Goal: Task Accomplishment & Management: Use online tool/utility

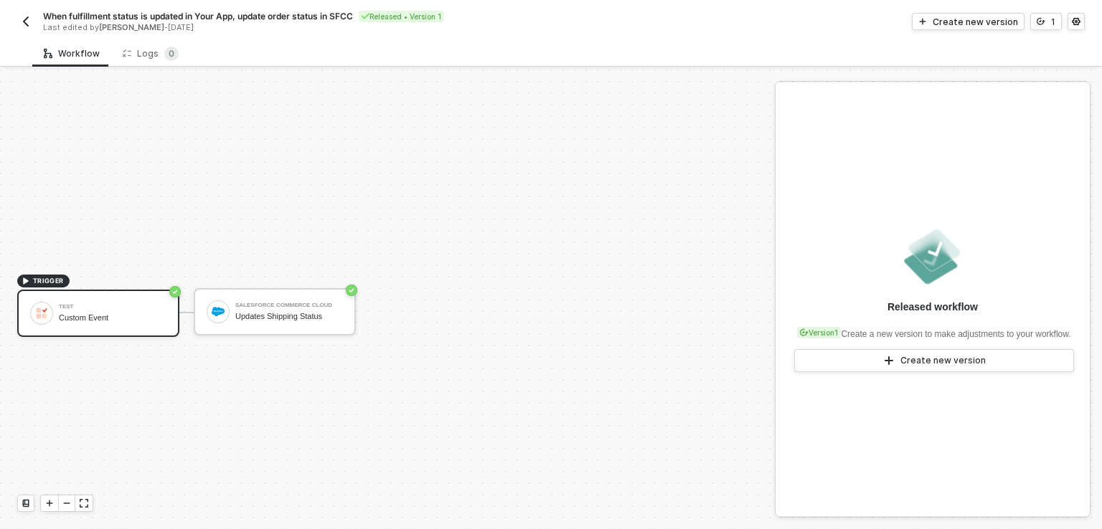
scroll to position [26, 0]
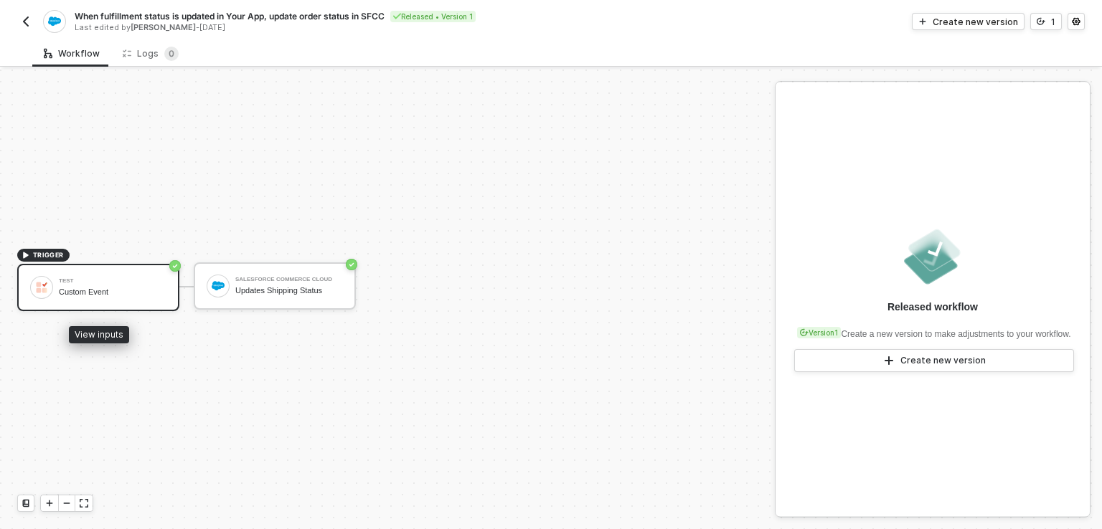
click at [160, 273] on div "test Custom Event" at bounding box center [98, 287] width 162 height 47
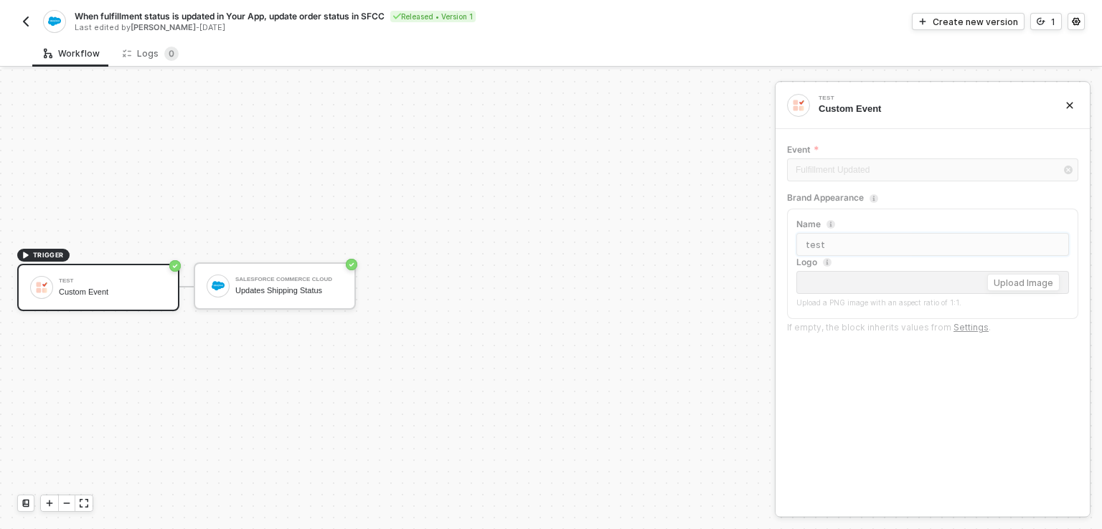
click at [814, 250] on input "test" at bounding box center [932, 244] width 273 height 23
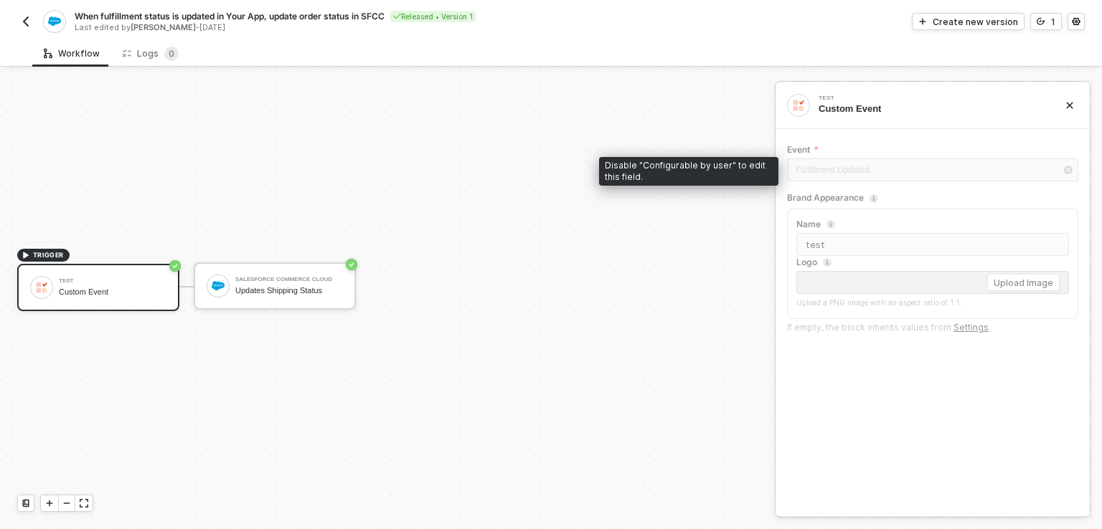
click at [851, 177] on div "Fulfillment Updated" at bounding box center [932, 172] width 291 height 26
click at [858, 166] on div "Fulfillment Updated" at bounding box center [932, 172] width 291 height 26
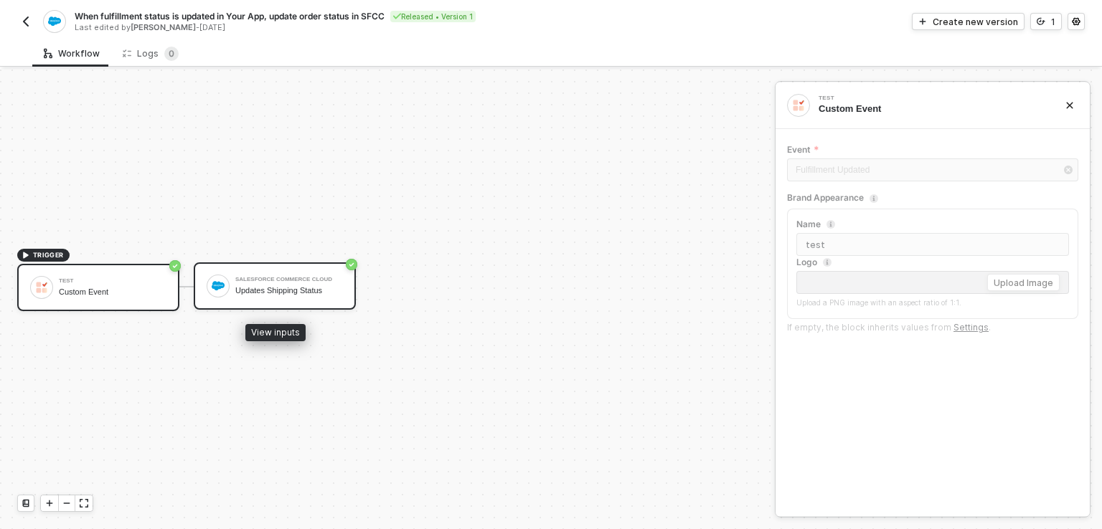
click at [298, 288] on div "Updates Shipping Status" at bounding box center [289, 290] width 108 height 9
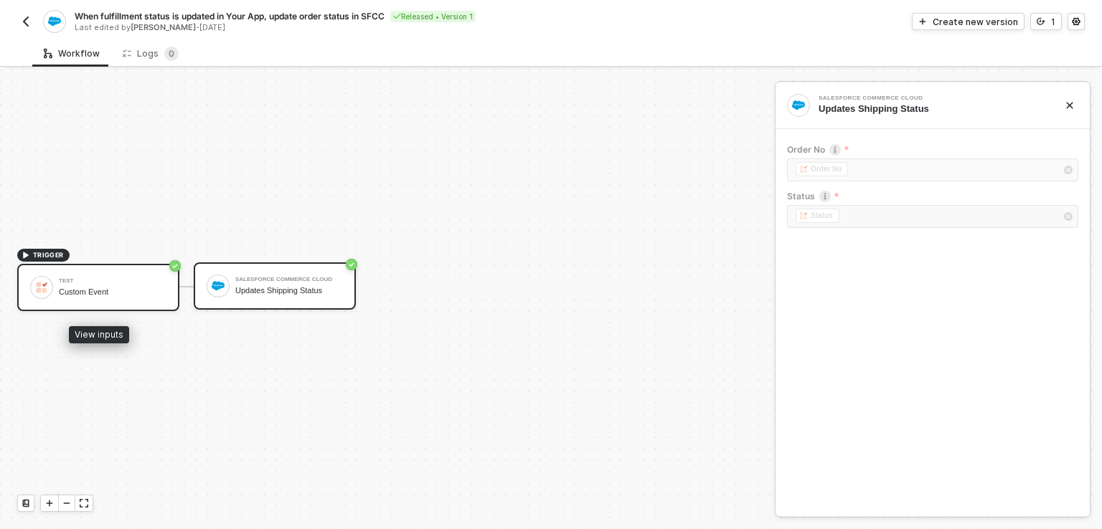
click at [174, 286] on div "test Custom Event" at bounding box center [98, 287] width 162 height 47
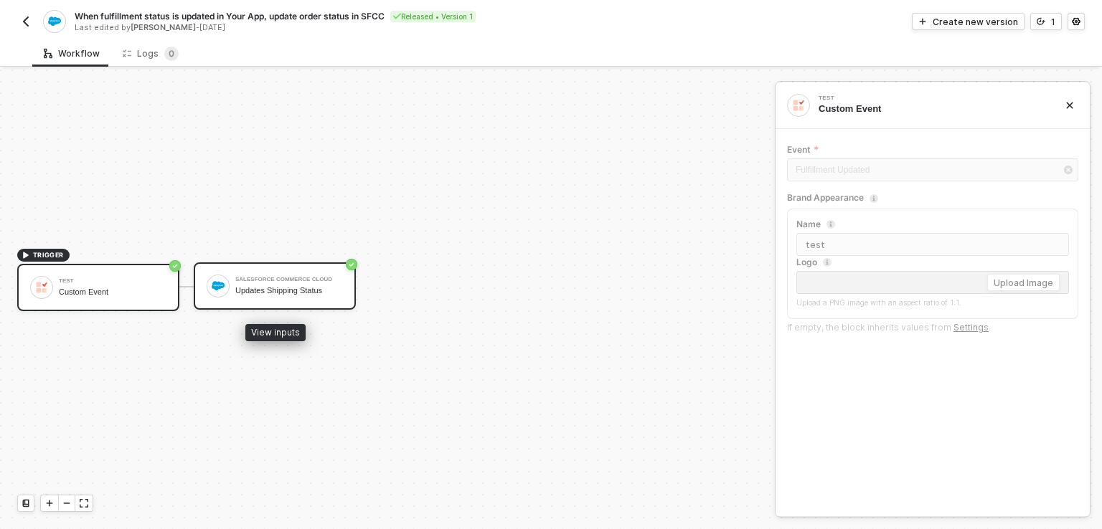
click at [300, 280] on div "Salesforce Commerce Cloud" at bounding box center [289, 280] width 108 height 6
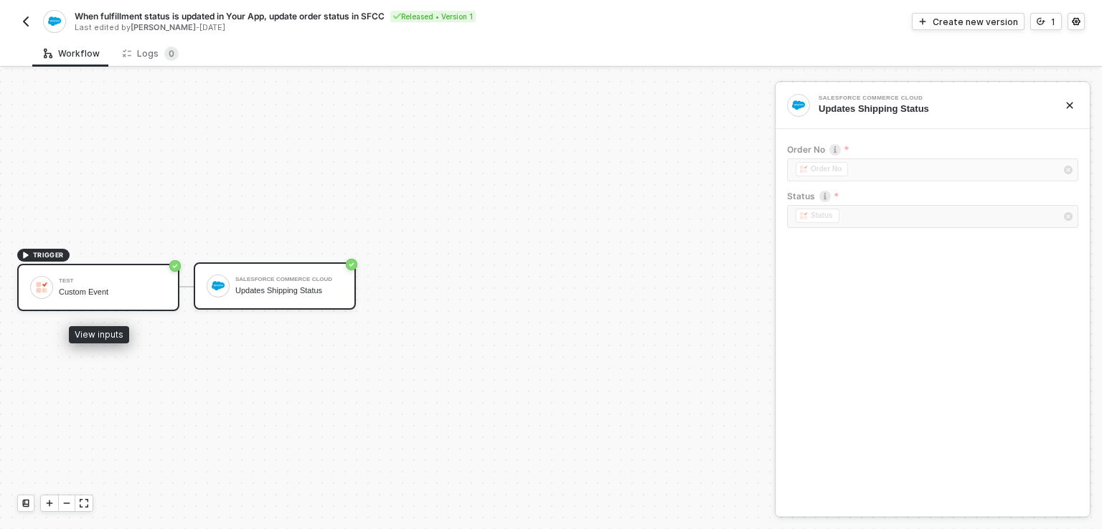
click at [128, 281] on div "test" at bounding box center [113, 281] width 108 height 6
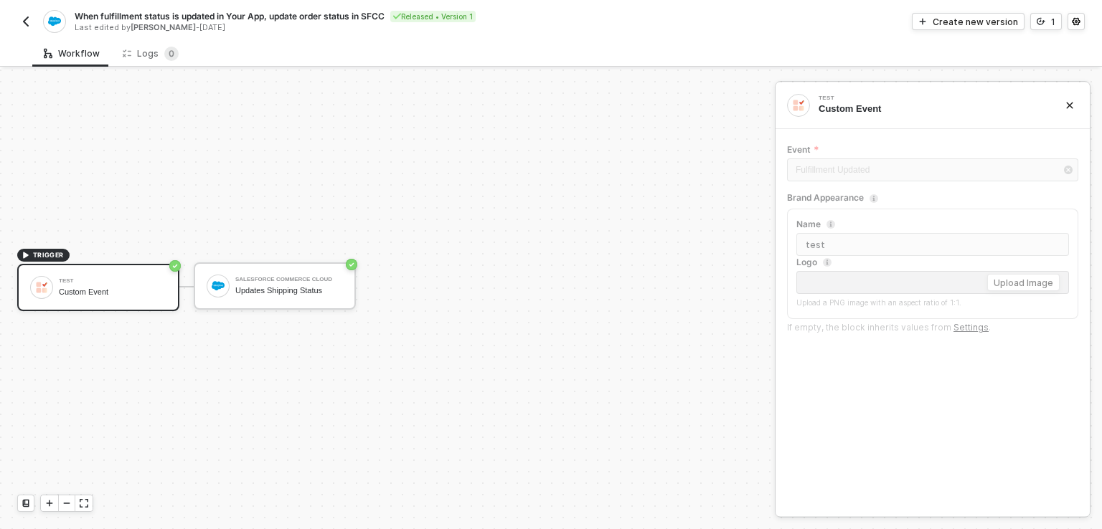
click at [969, 328] on link "Settings" at bounding box center [970, 327] width 35 height 11
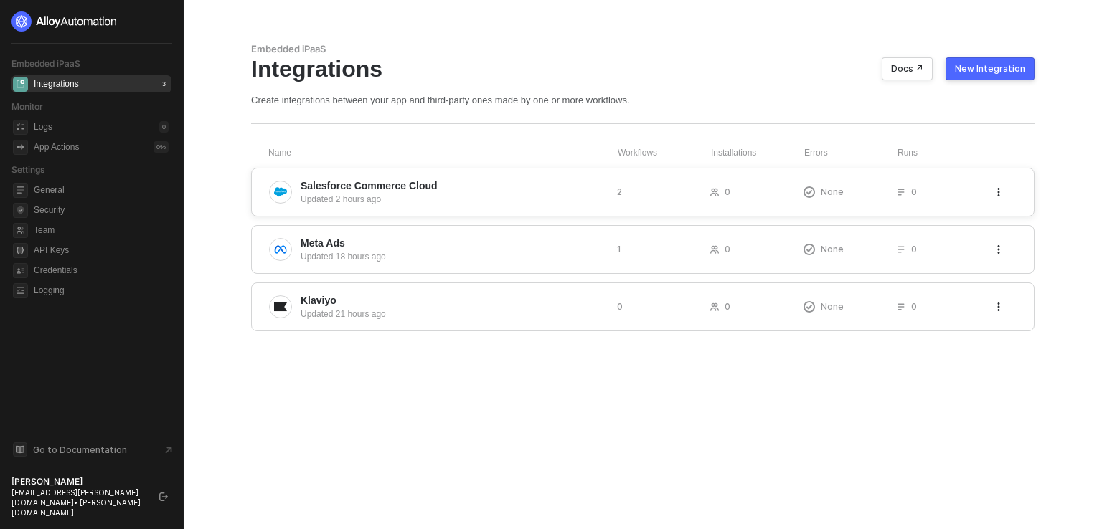
click at [390, 207] on div "Salesforce Commerce Cloud Updated 2 hours ago 2 0 None 0" at bounding box center [642, 192] width 783 height 49
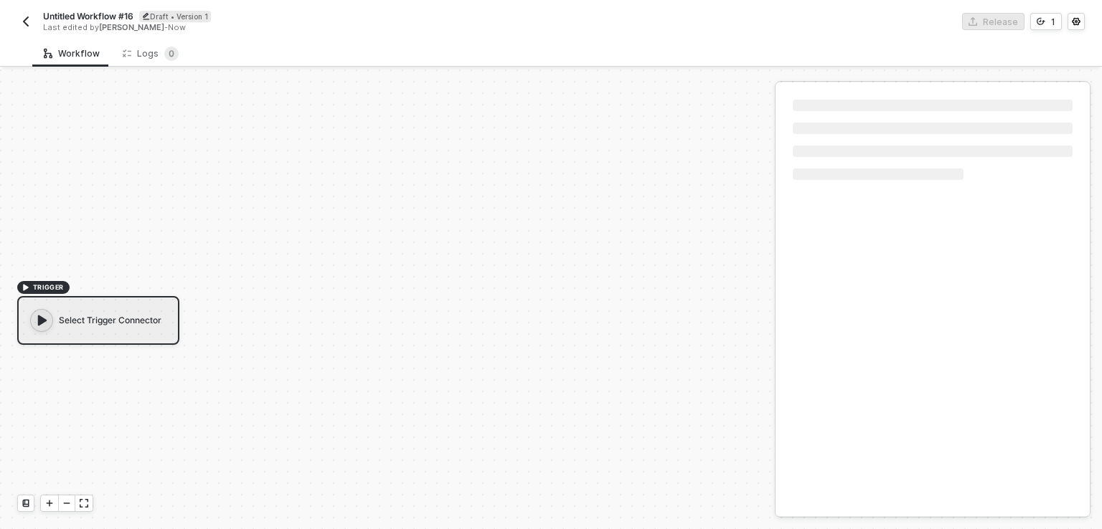
scroll to position [26, 0]
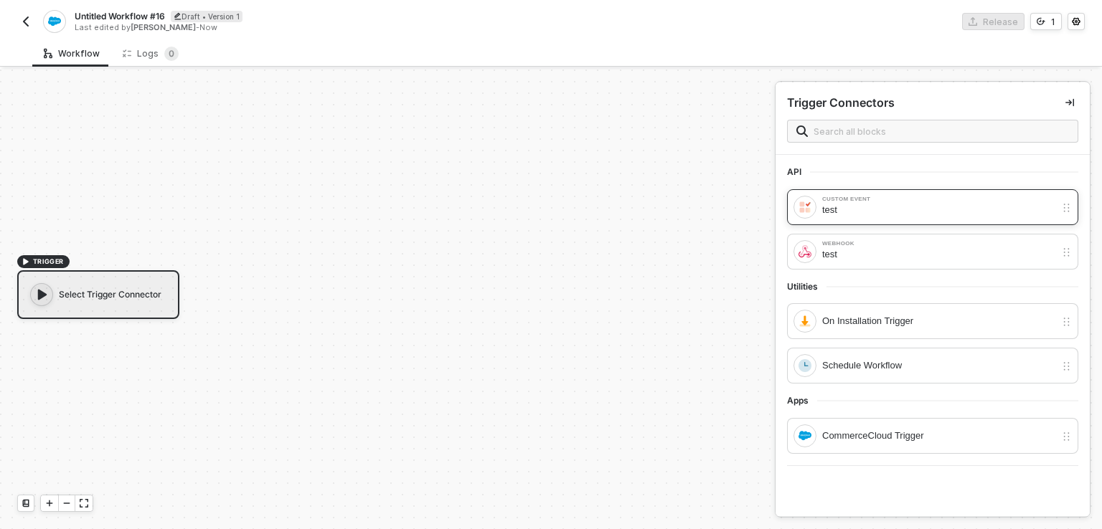
click at [853, 204] on div "test" at bounding box center [938, 210] width 233 height 16
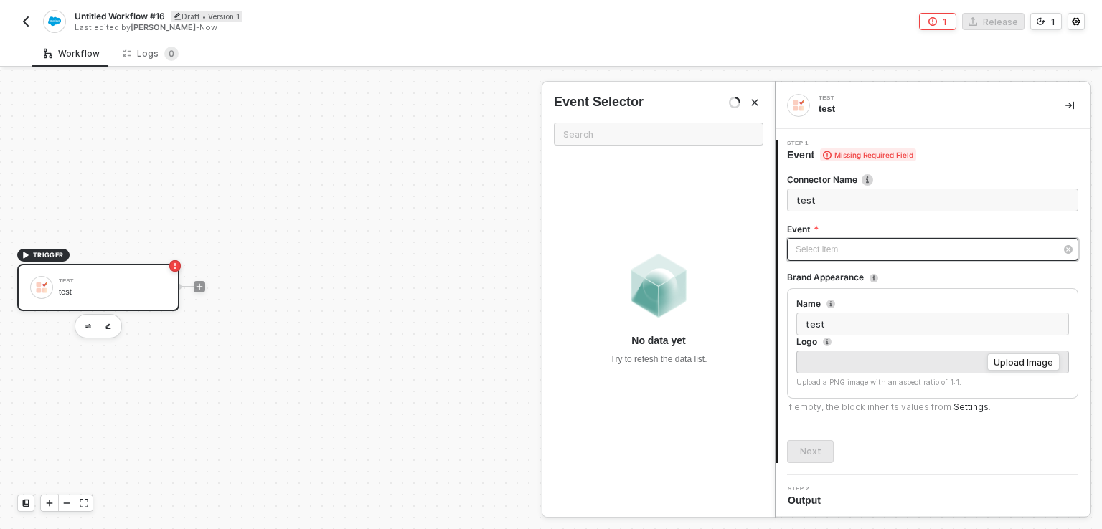
click at [890, 244] on div "Select item ﻿" at bounding box center [926, 250] width 260 height 14
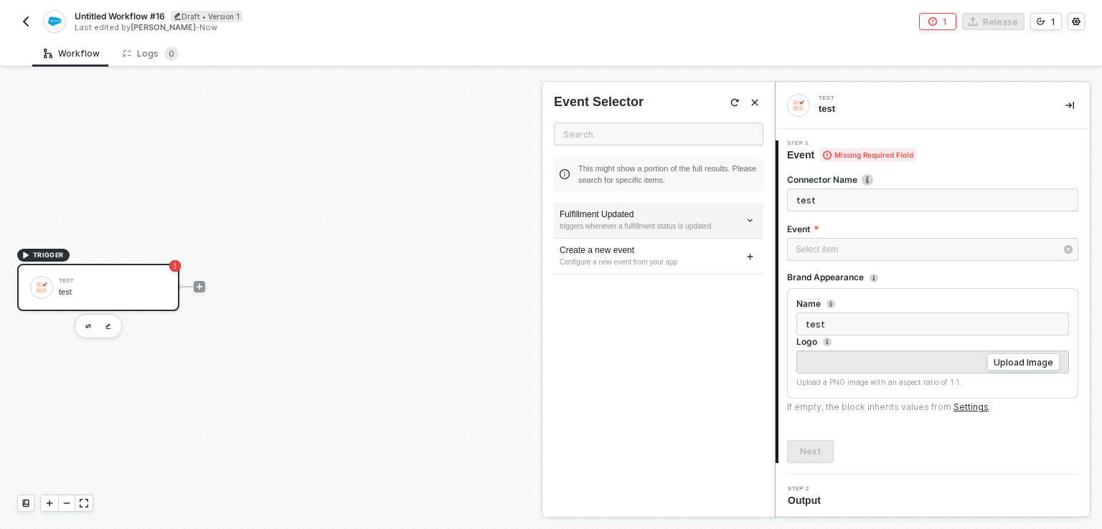
click at [627, 227] on div "triggers whenever a fulfillment status is updated" at bounding box center [659, 226] width 198 height 11
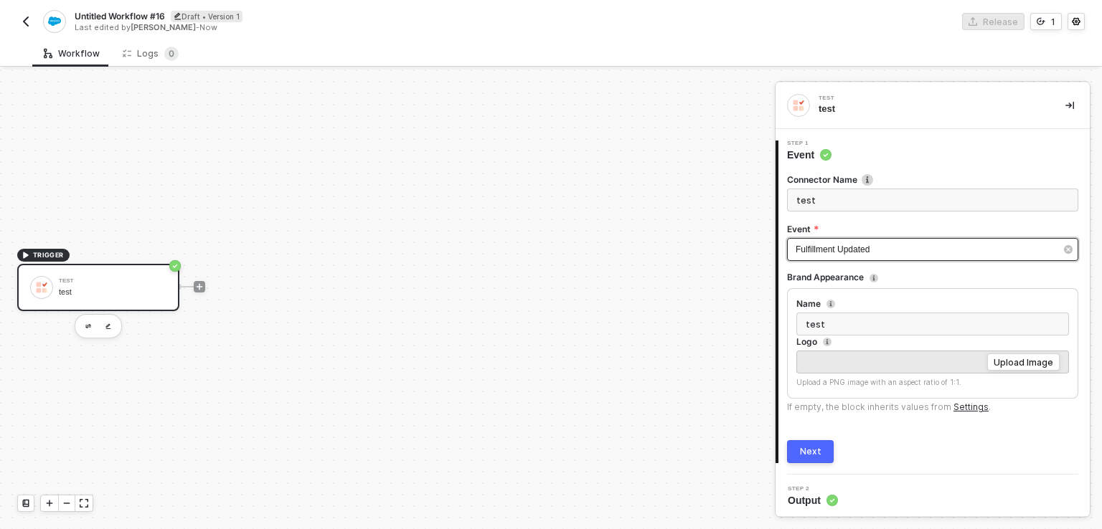
click at [907, 251] on div "Fulfillment Updated" at bounding box center [926, 250] width 260 height 14
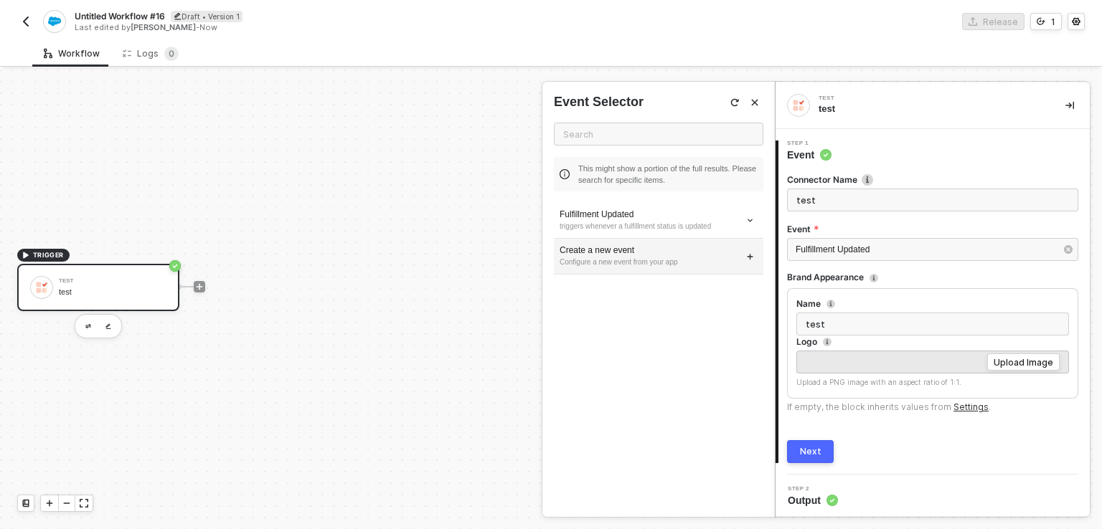
click at [635, 255] on div "Create a new event" at bounding box center [659, 251] width 198 height 12
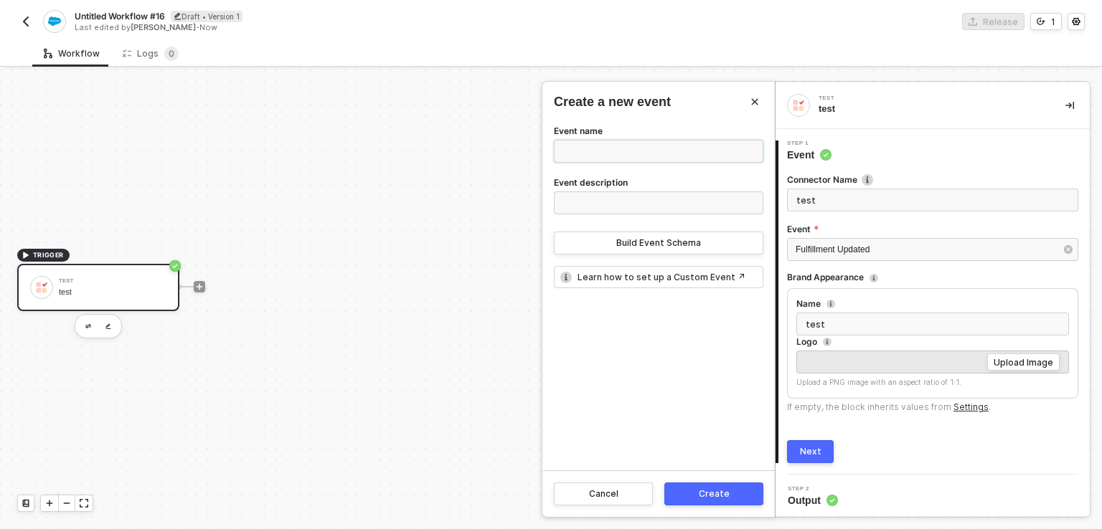
click at [598, 153] on input "Event name" at bounding box center [658, 151] width 209 height 23
click at [611, 245] on button "Build Event Schema" at bounding box center [658, 243] width 209 height 23
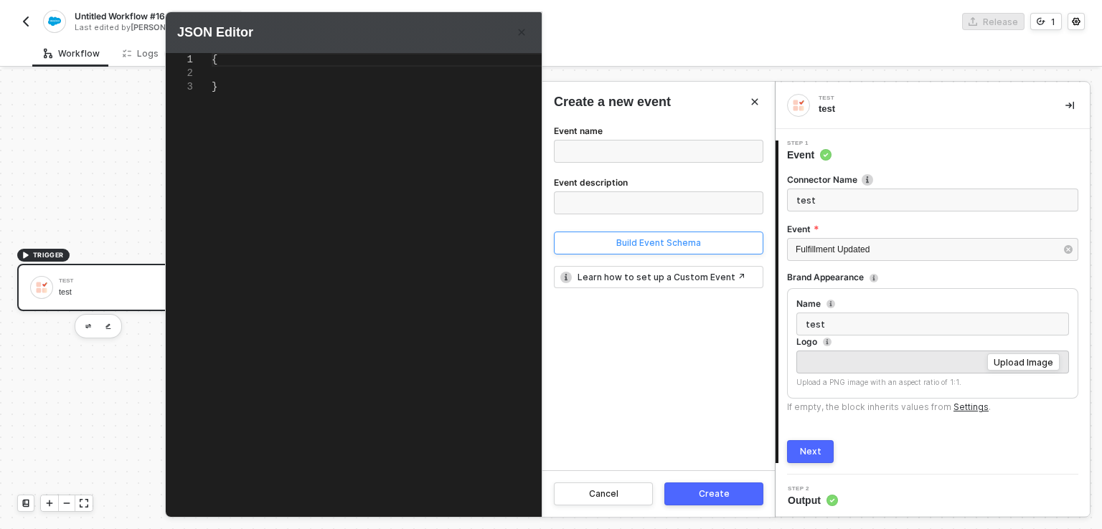
type textarea "{}"
click at [572, 161] on input "Event name" at bounding box center [658, 151] width 209 height 23
click at [623, 149] on input "Event name" at bounding box center [658, 151] width 209 height 23
type input "order update"
click at [628, 202] on input "Event description" at bounding box center [658, 203] width 209 height 23
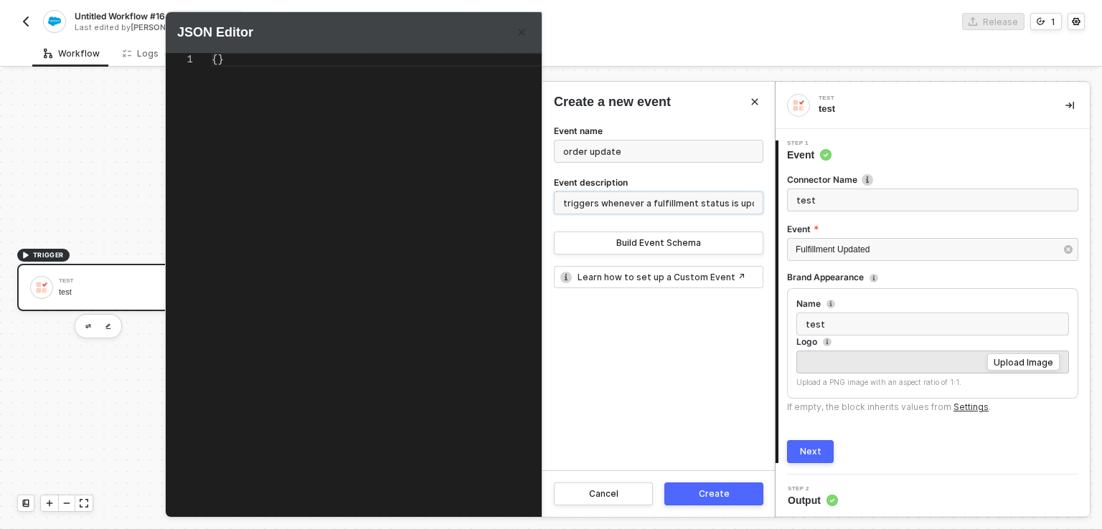
click at [654, 204] on input "triggers whenever a fulfillment status is updated" at bounding box center [658, 203] width 209 height 23
type input "triggers whenever a order status is updated"
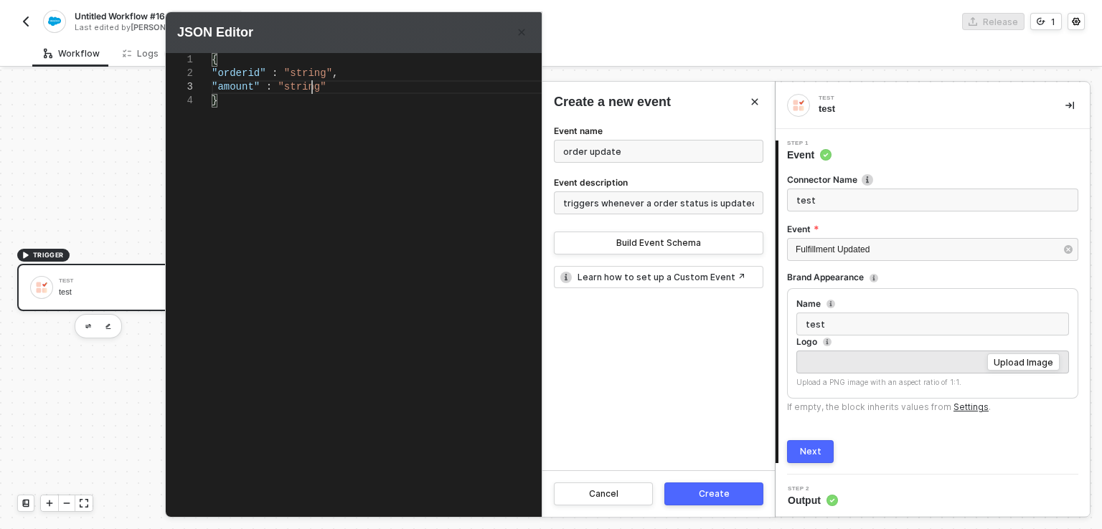
scroll to position [27, 99]
type textarea "{ "orderid" : "string", "amount" : "string" }"
click at [717, 490] on div "Create" at bounding box center [714, 494] width 31 height 11
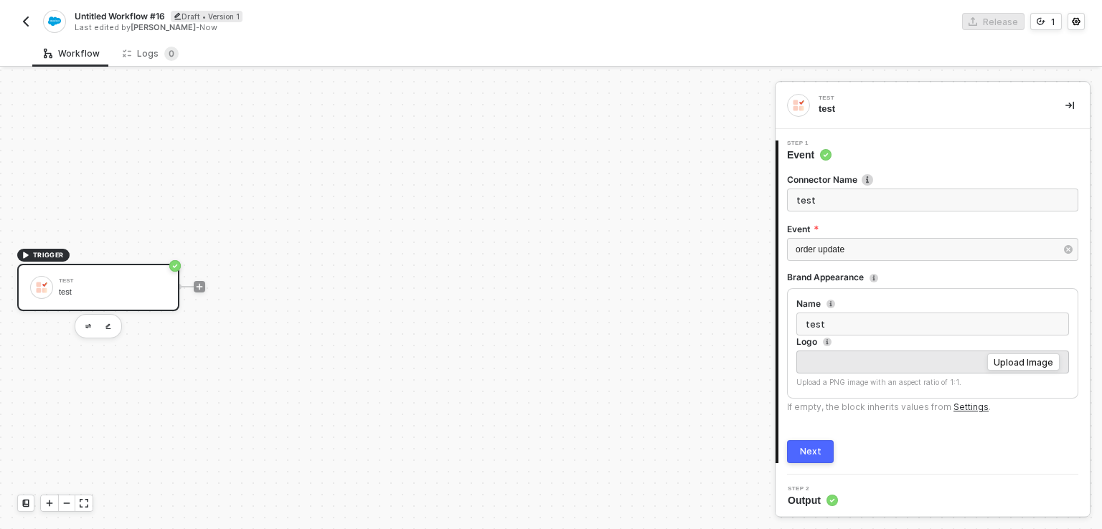
click at [809, 447] on div "Next" at bounding box center [811, 451] width 22 height 11
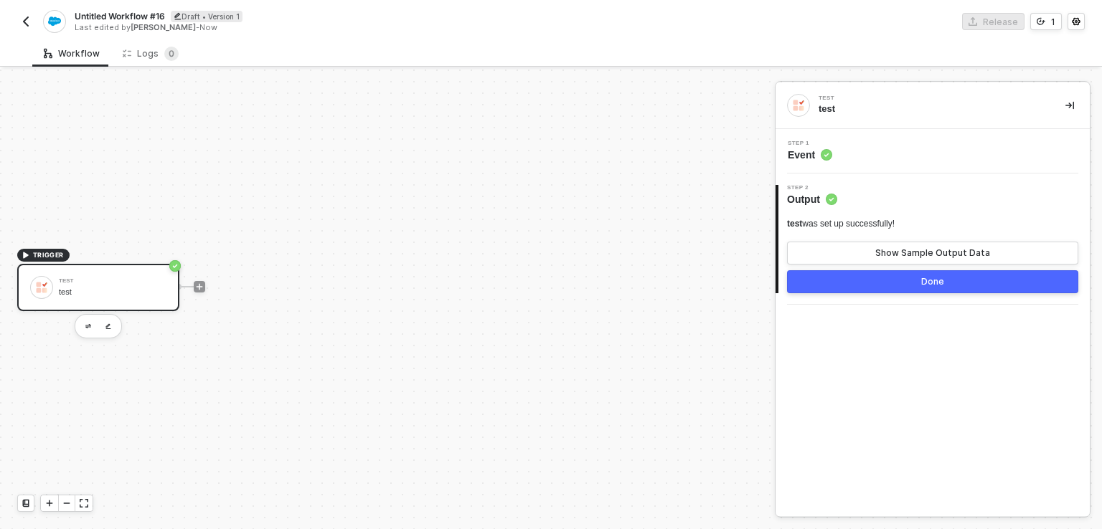
click at [908, 282] on button "Done" at bounding box center [932, 281] width 291 height 23
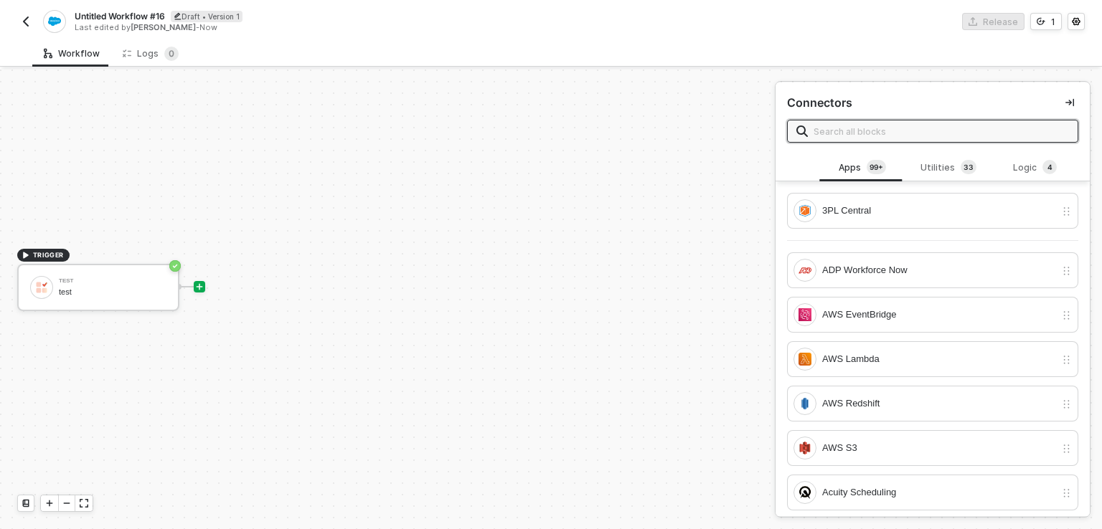
click at [839, 137] on input "text" at bounding box center [941, 131] width 255 height 16
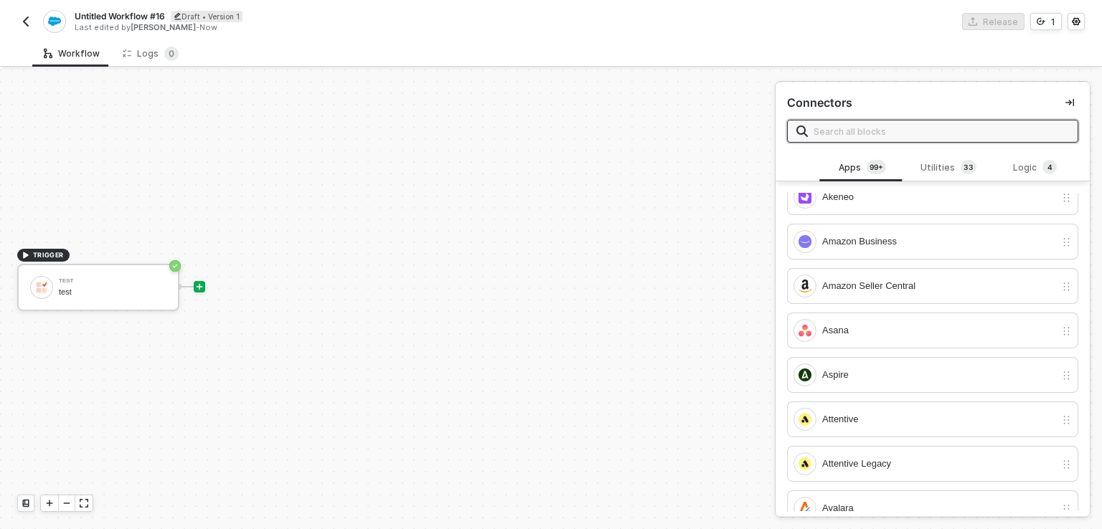
scroll to position [0, 0]
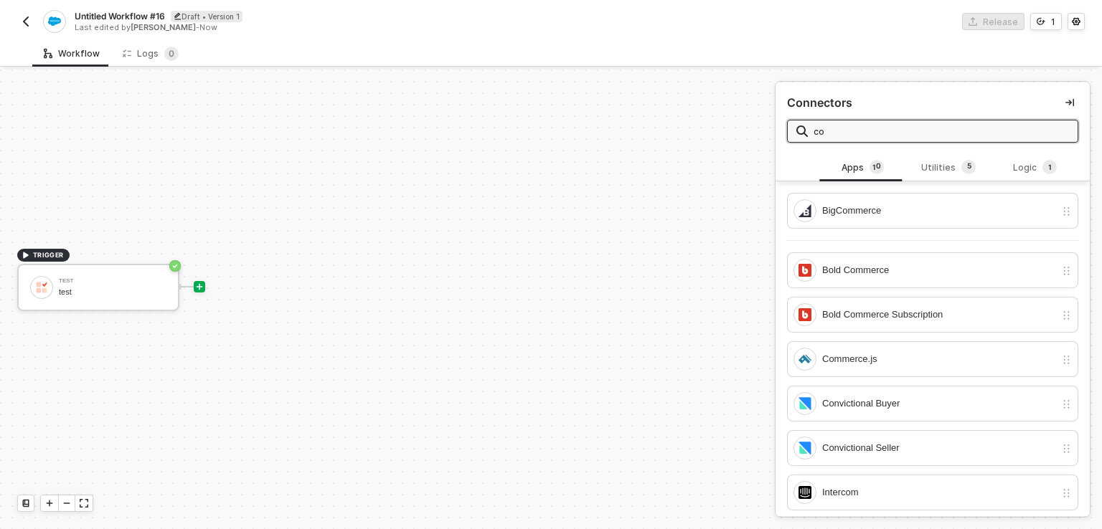
type input "c"
type input "t"
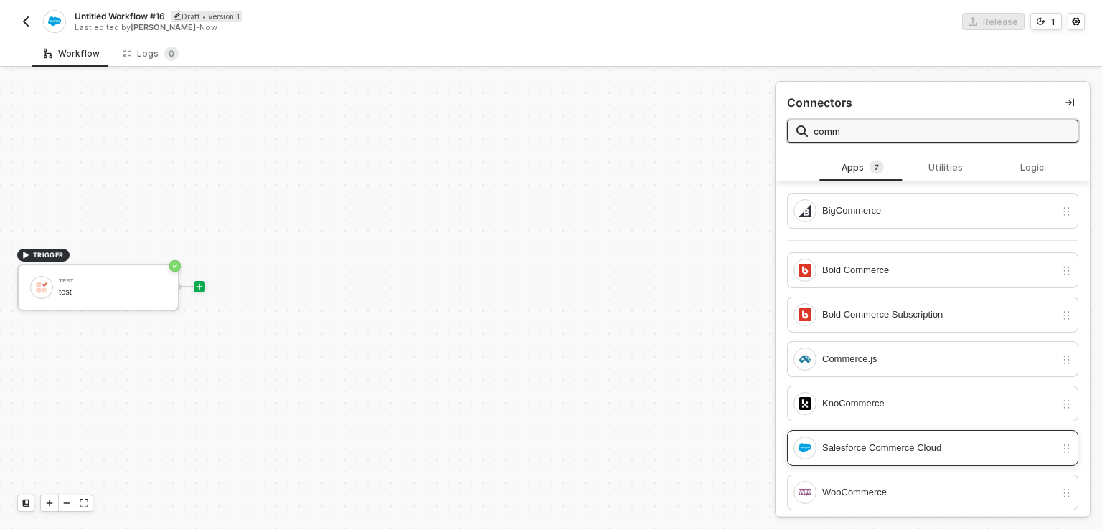
type input "comm"
click at [878, 441] on div "Salesforce Commerce Cloud" at bounding box center [938, 449] width 233 height 16
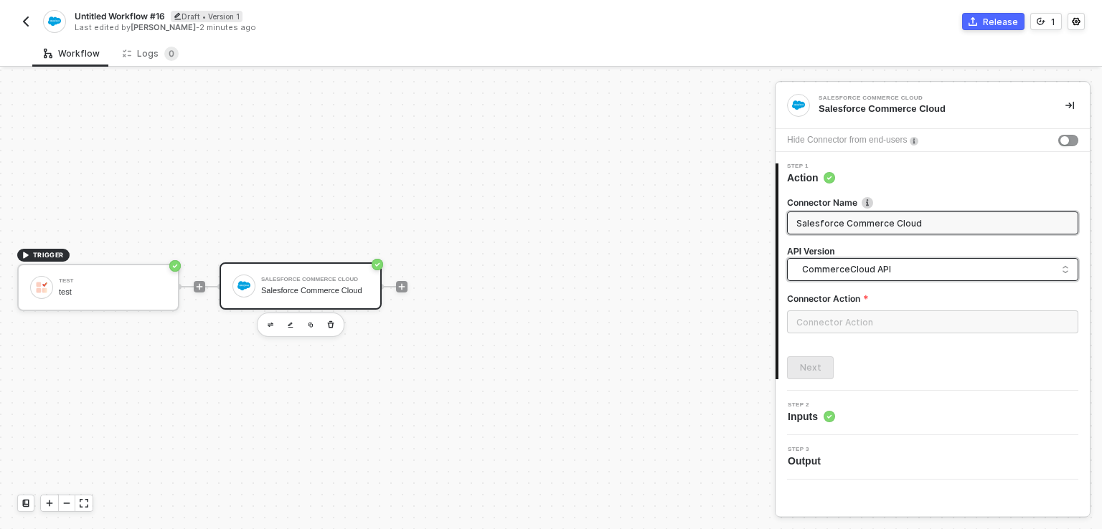
click at [845, 276] on span "CommerceCloud API" at bounding box center [935, 270] width 267 height 16
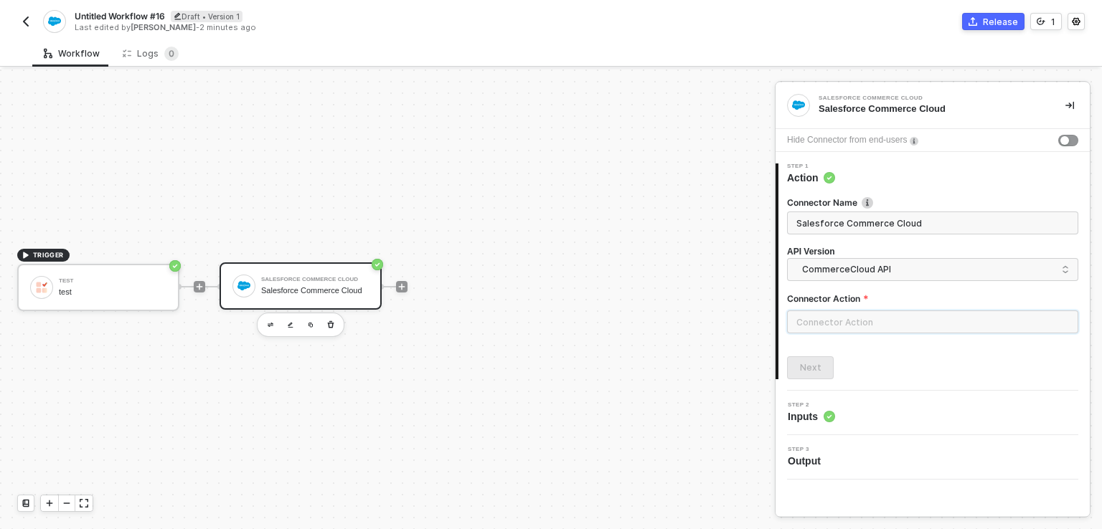
click at [864, 319] on input "text" at bounding box center [932, 322] width 291 height 23
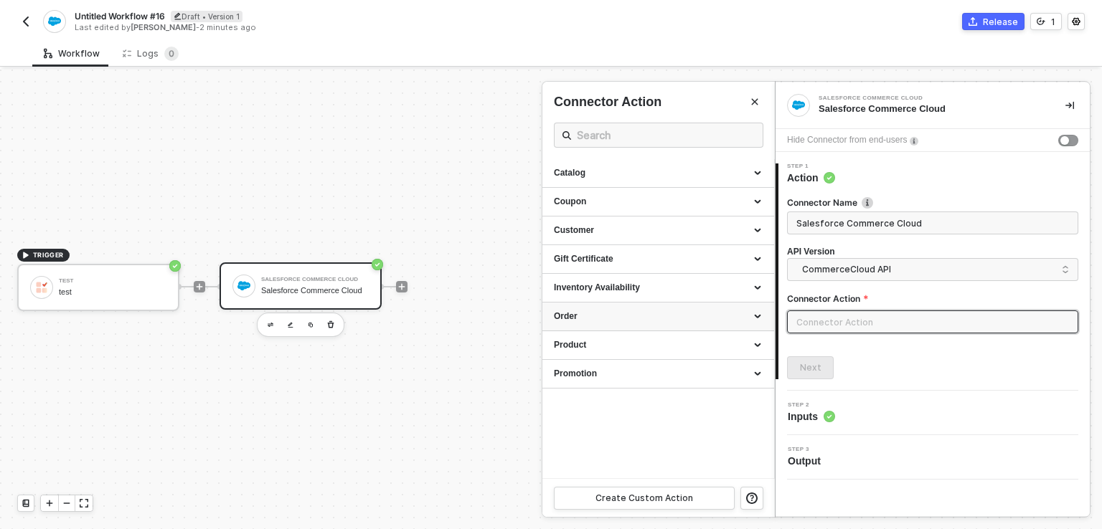
click at [750, 322] on div "Order" at bounding box center [658, 317] width 209 height 12
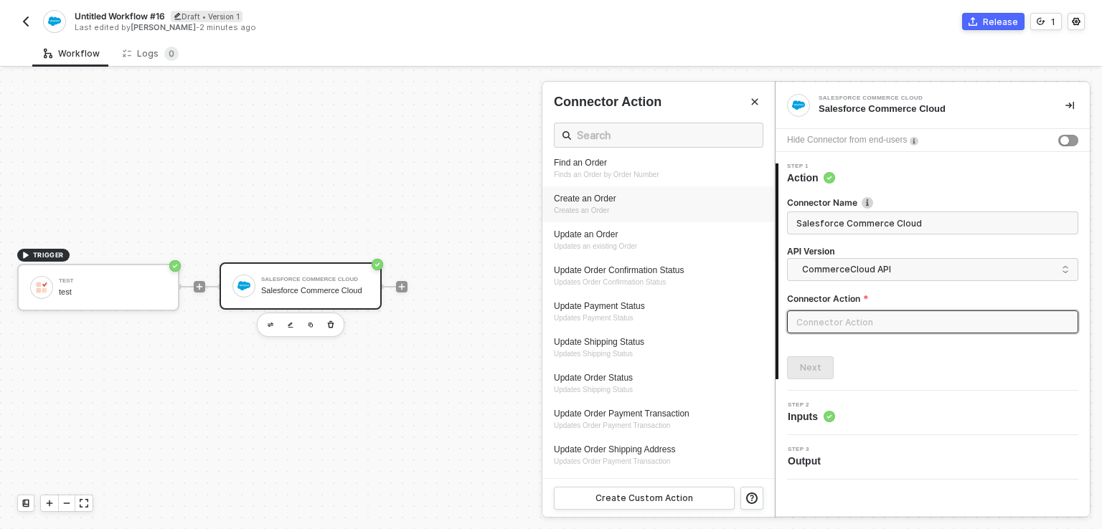
scroll to position [224, 0]
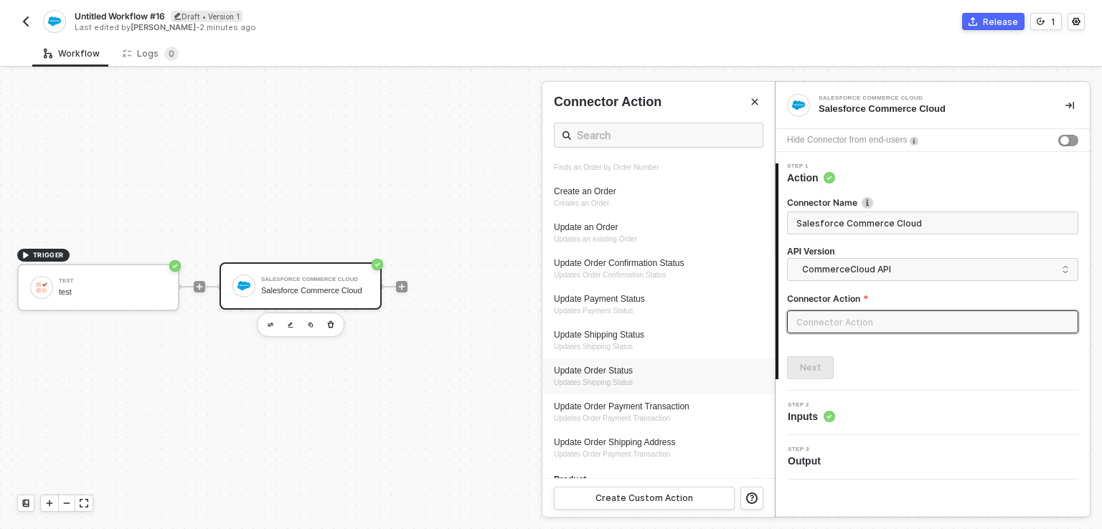
click at [594, 367] on div "Update Order Status" at bounding box center [658, 371] width 209 height 12
type input "Updates Shipping Status"
type input "Order - Update Order Status"
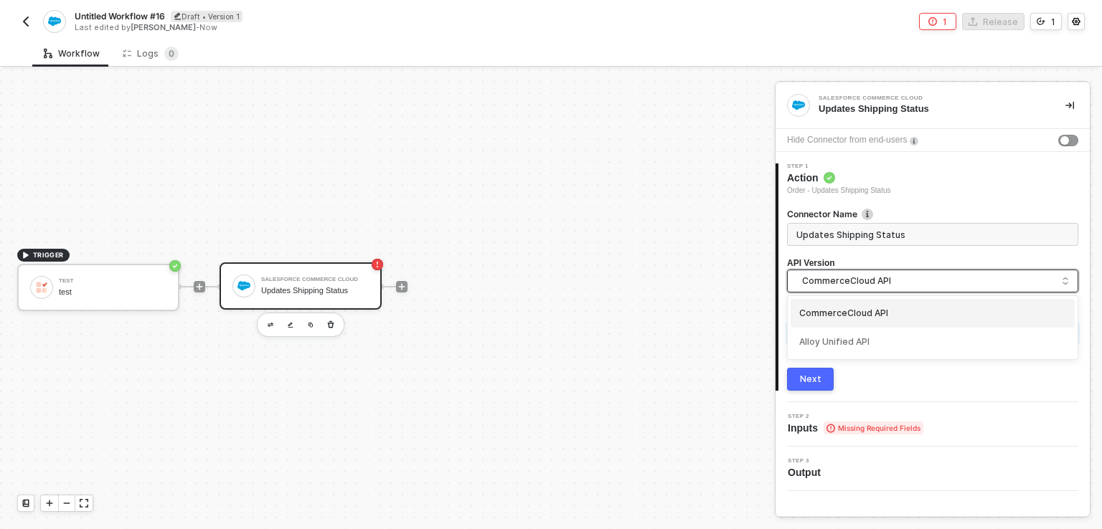
click at [976, 283] on span "CommerceCloud API" at bounding box center [935, 281] width 267 height 16
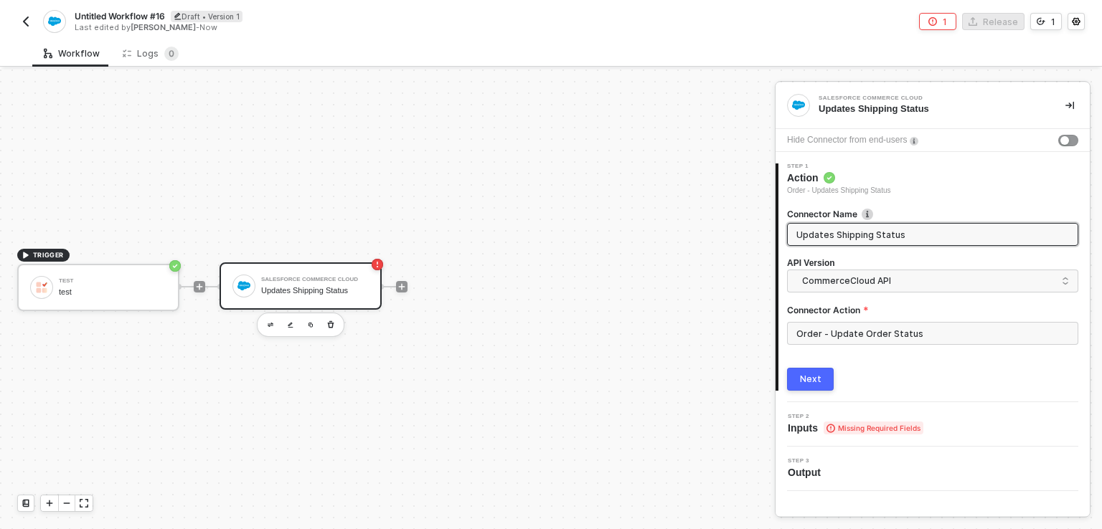
click at [952, 235] on input "Updates Shipping Status" at bounding box center [931, 235] width 270 height 16
click at [849, 232] on input "Updates Shipping Status" at bounding box center [931, 235] width 270 height 16
click at [815, 425] on span "Inputs Missing Required Fields" at bounding box center [856, 428] width 136 height 14
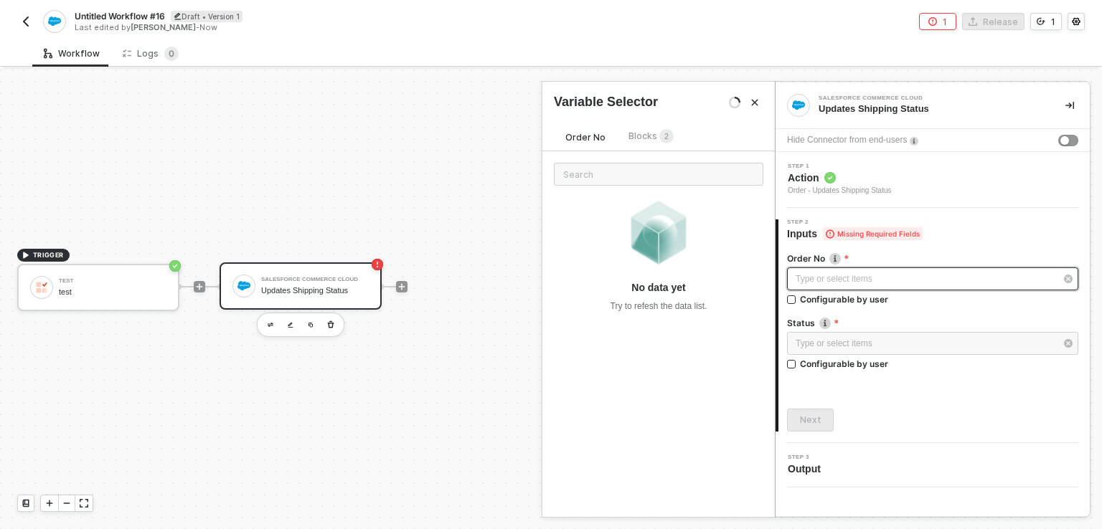
click at [826, 273] on div "Type or select items ﻿" at bounding box center [926, 280] width 260 height 14
click at [644, 133] on span "Blocks 2" at bounding box center [650, 136] width 45 height 11
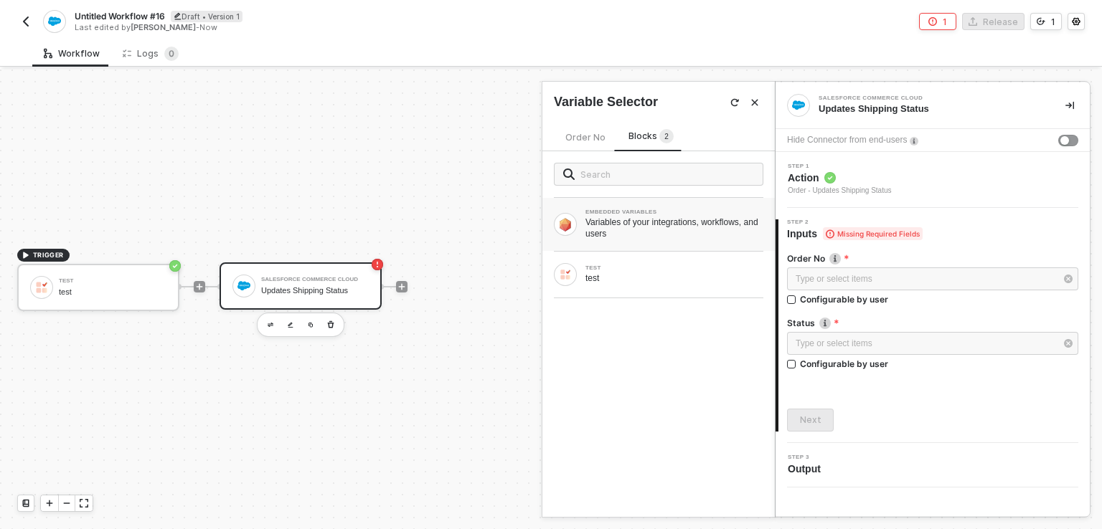
click at [654, 225] on div "Variables of your integrations, workflows, and users" at bounding box center [674, 228] width 178 height 23
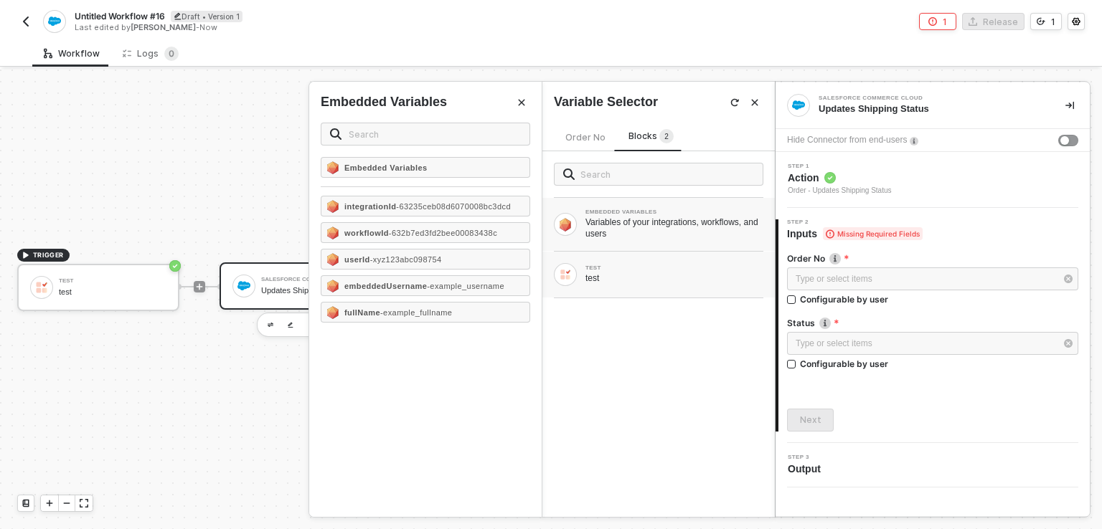
click at [589, 265] on div "TEST" at bounding box center [674, 268] width 178 height 6
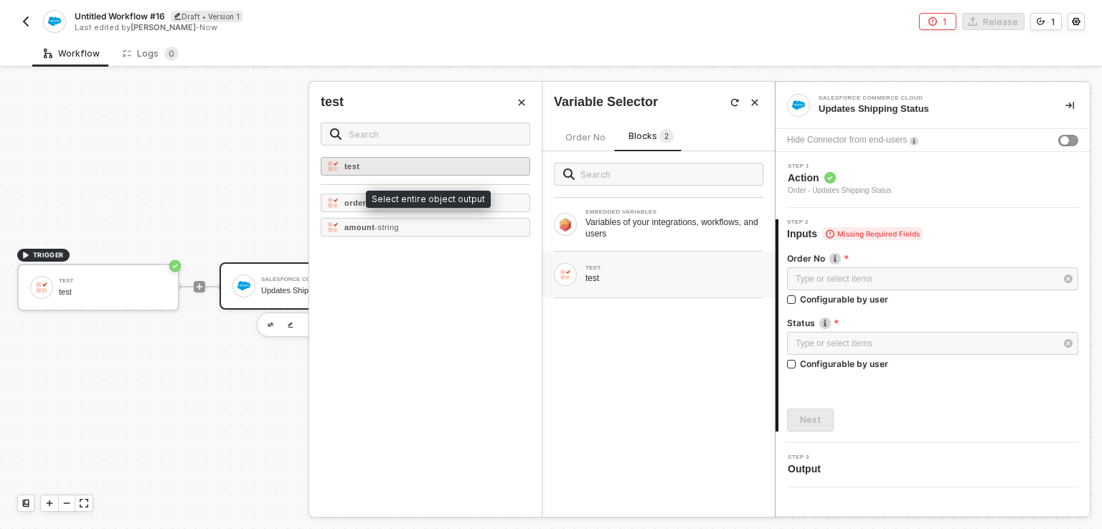
click at [350, 169] on strong "test" at bounding box center [351, 166] width 15 height 9
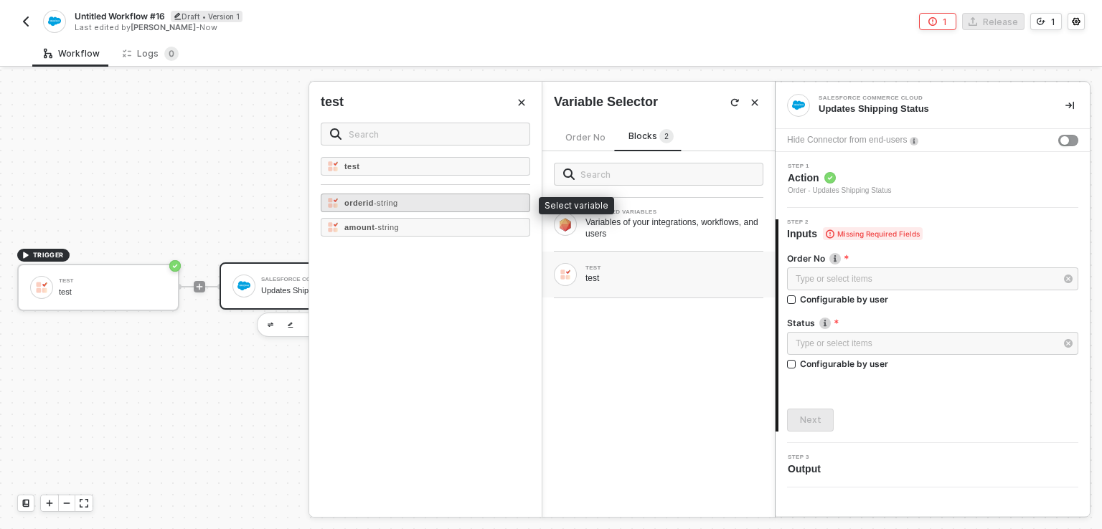
click at [362, 201] on strong "orderid" at bounding box center [358, 203] width 29 height 9
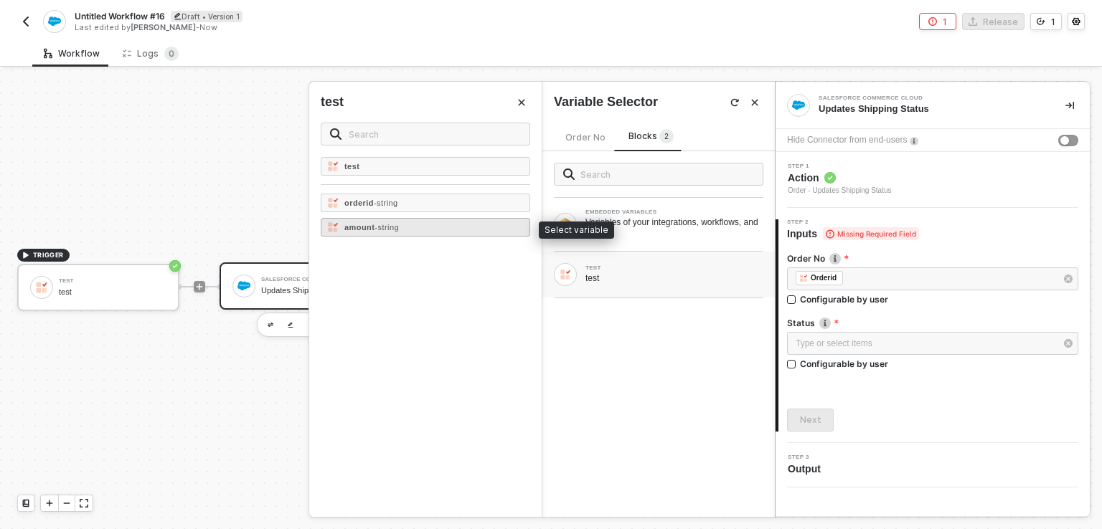
click at [376, 226] on span "- string" at bounding box center [387, 227] width 24 height 9
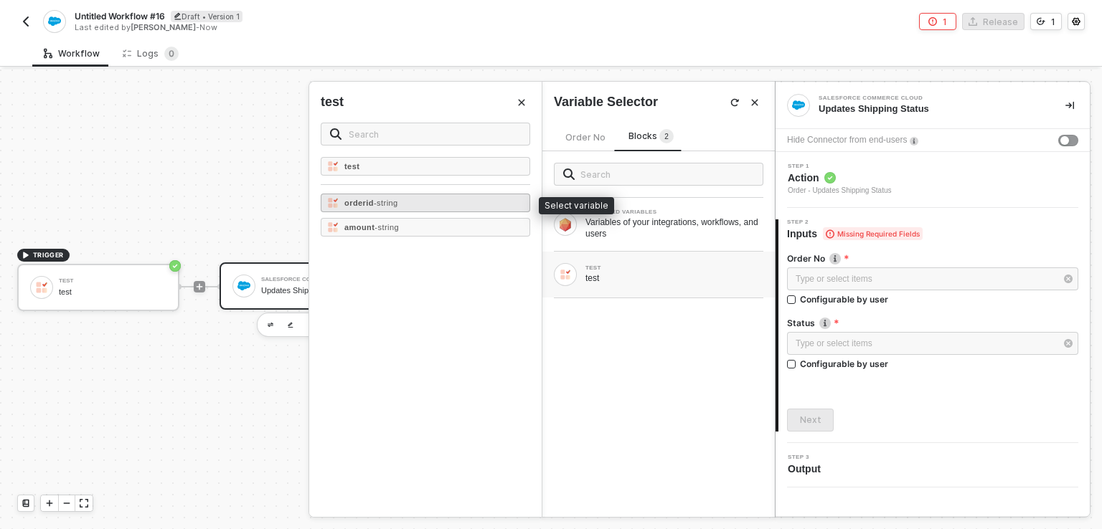
click at [334, 207] on img at bounding box center [332, 202] width 11 height 11
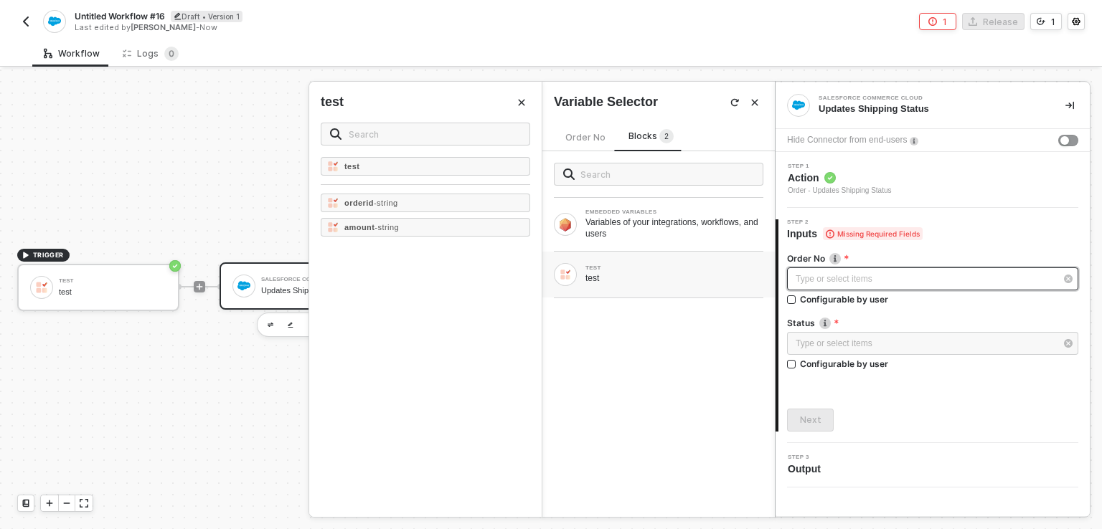
click at [839, 273] on div "Type or select items ﻿" at bounding box center [926, 280] width 260 height 14
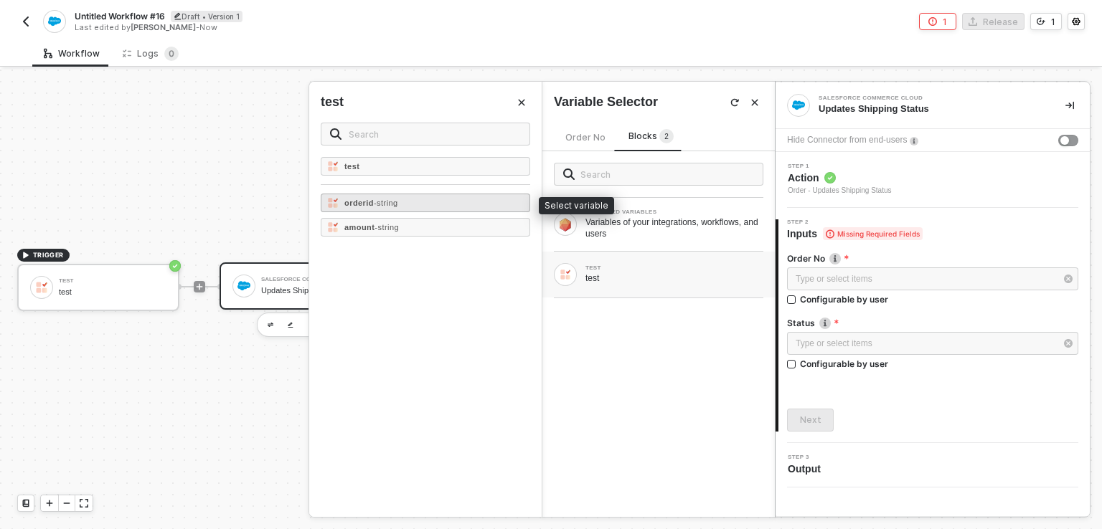
click at [396, 199] on span "- string" at bounding box center [386, 203] width 24 height 9
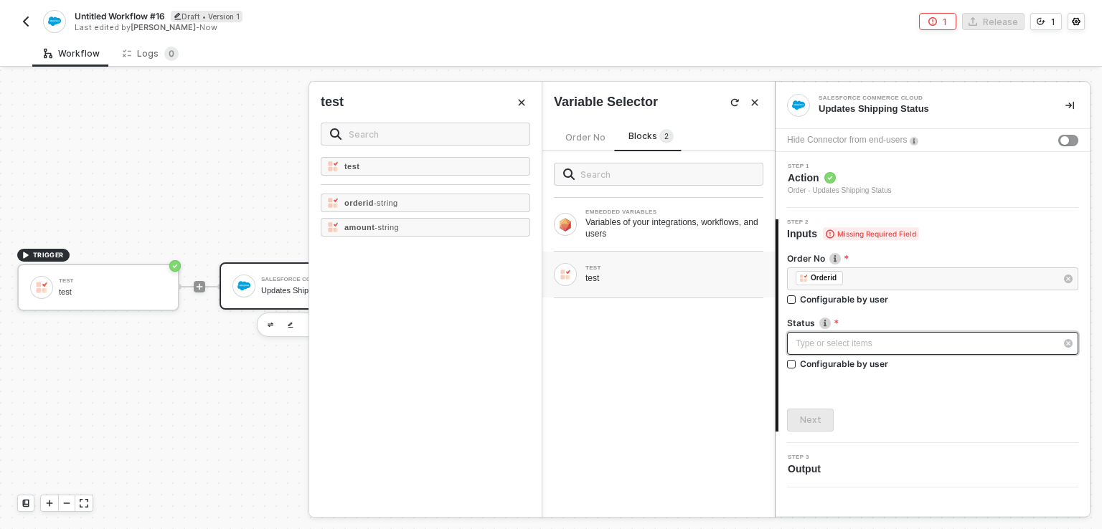
click at [825, 348] on div "Type or select items ﻿" at bounding box center [926, 344] width 260 height 14
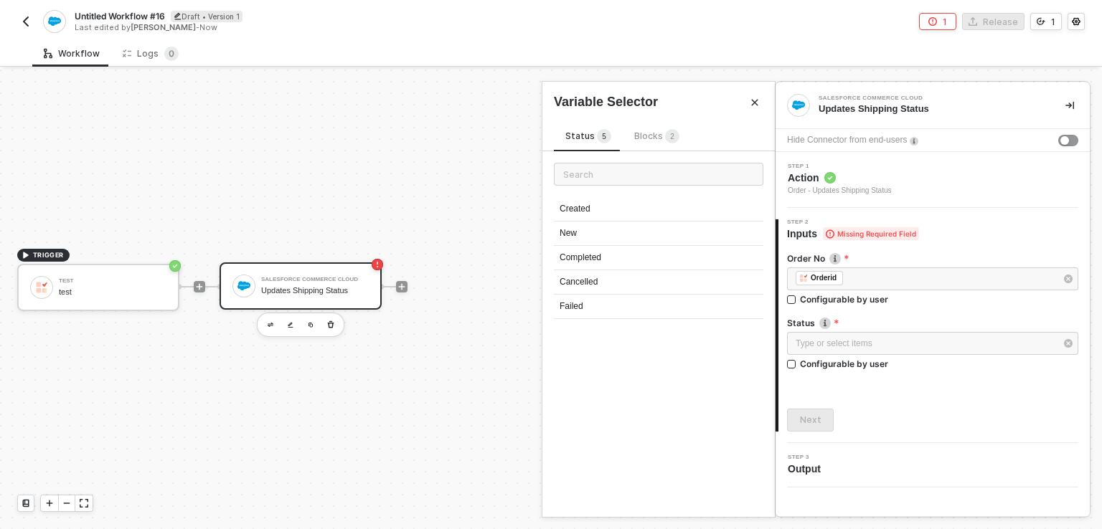
click at [647, 138] on span "Blocks 2" at bounding box center [656, 136] width 45 height 11
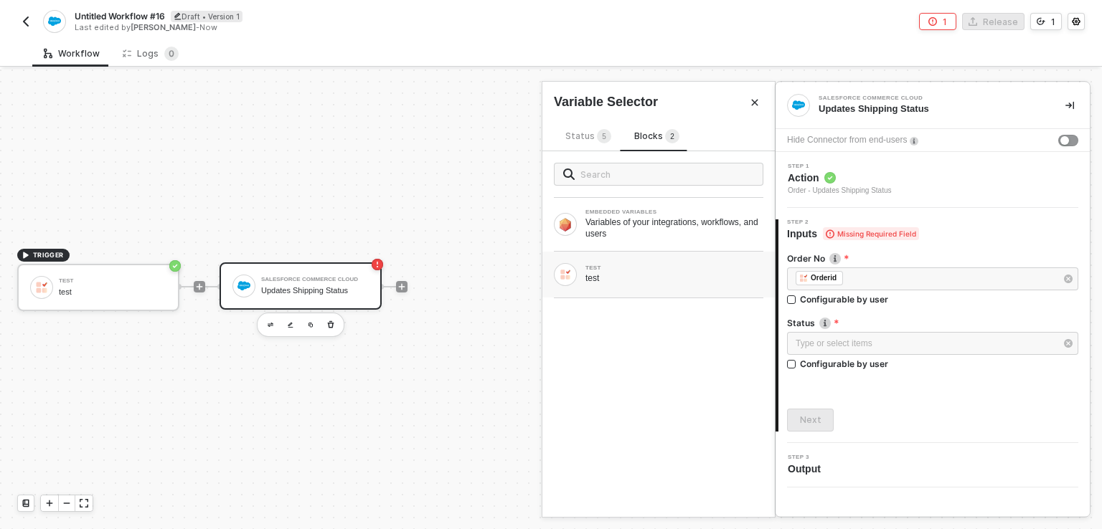
click at [601, 270] on div "TEST" at bounding box center [674, 268] width 178 height 6
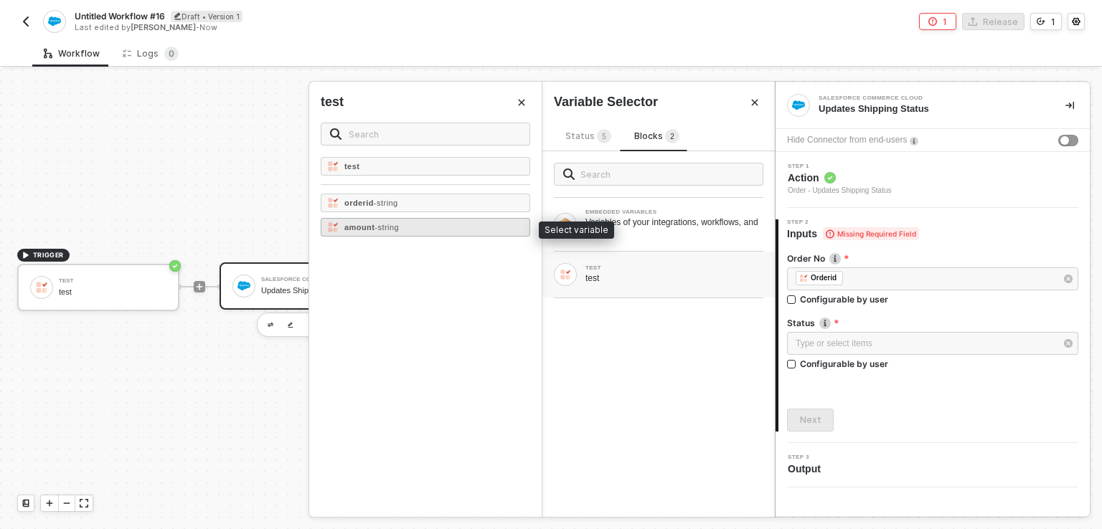
click at [377, 219] on div "amount - string" at bounding box center [425, 227] width 209 height 19
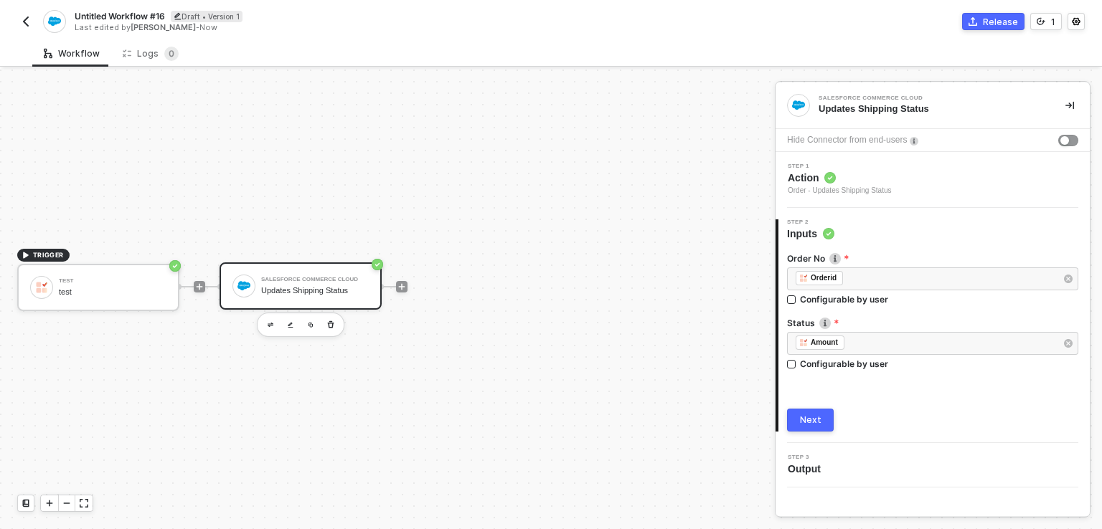
click at [811, 423] on div "Next" at bounding box center [811, 420] width 22 height 11
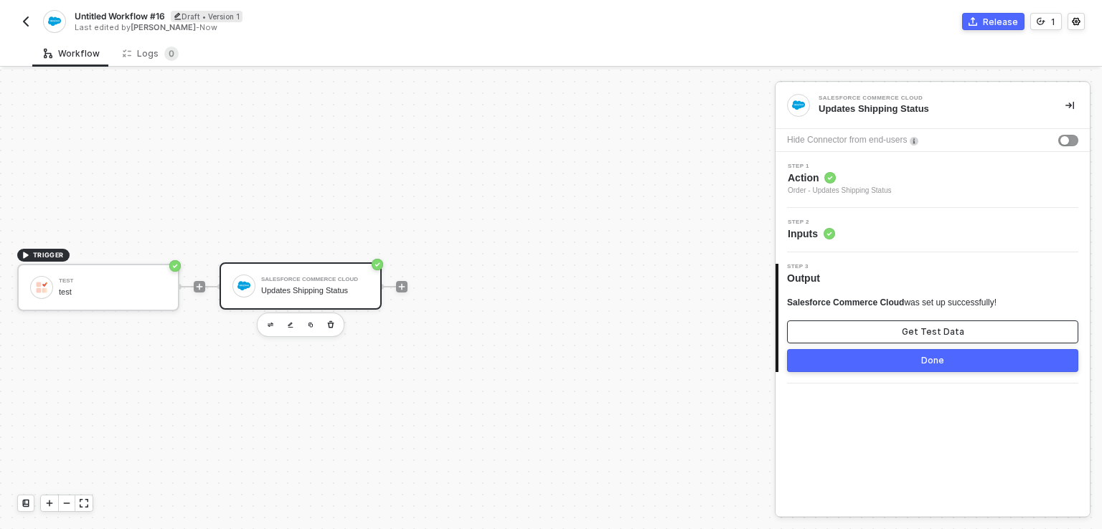
click at [945, 332] on div "Get Test Data" at bounding box center [933, 331] width 62 height 11
click at [936, 362] on div "Done" at bounding box center [932, 360] width 23 height 11
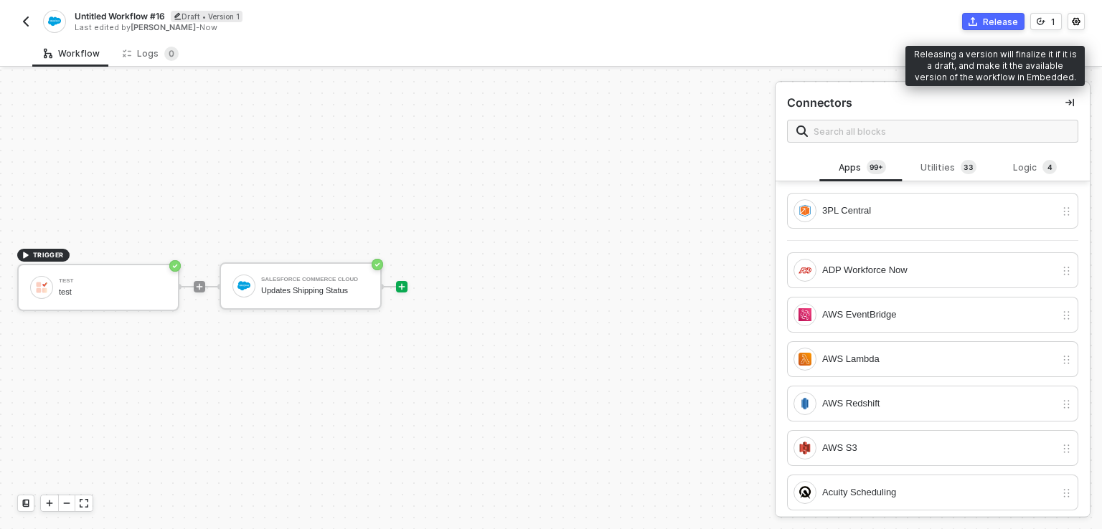
click at [992, 24] on div "Release" at bounding box center [1000, 22] width 35 height 12
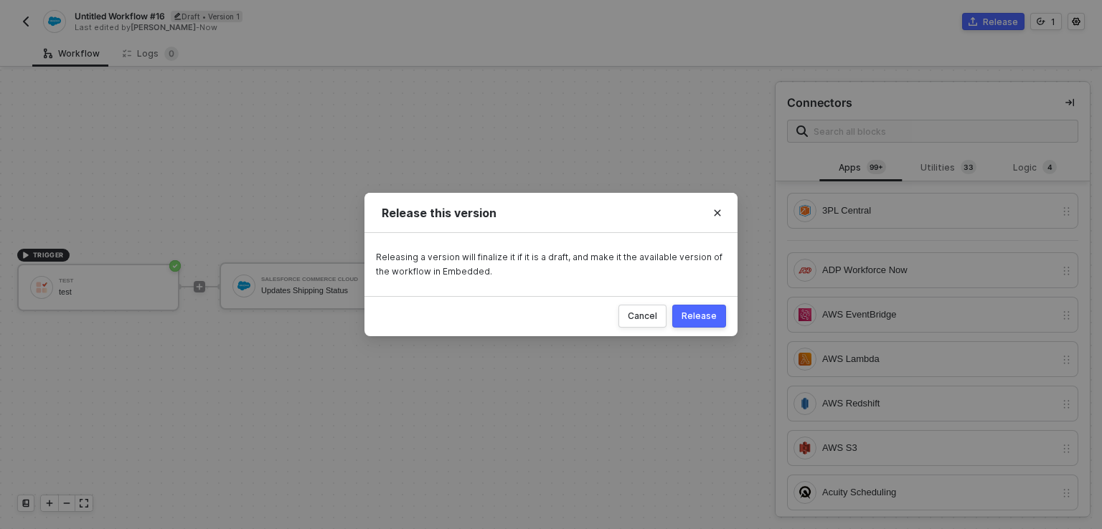
click at [706, 313] on div "Release" at bounding box center [699, 316] width 35 height 11
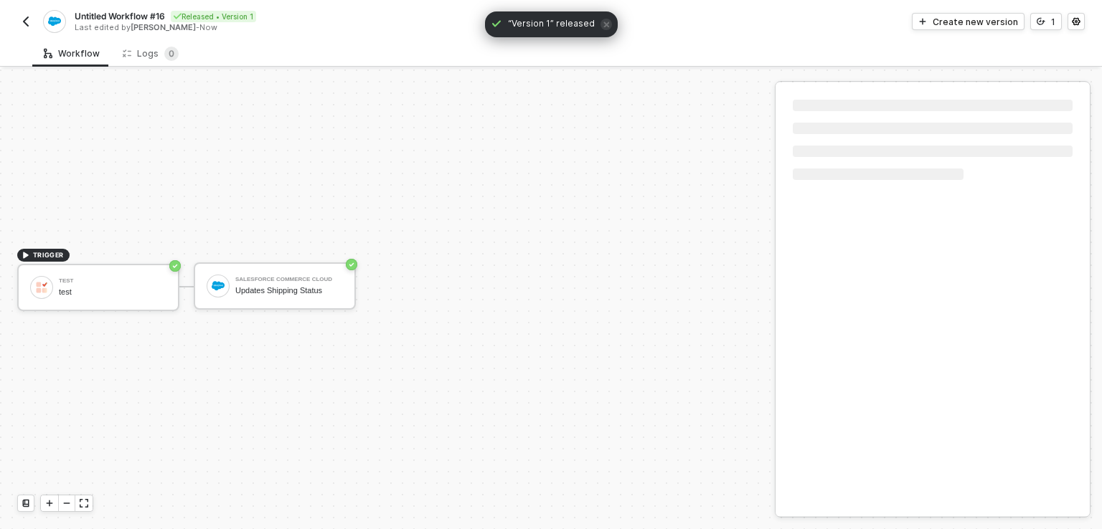
click at [34, 23] on button "button" at bounding box center [25, 21] width 17 height 17
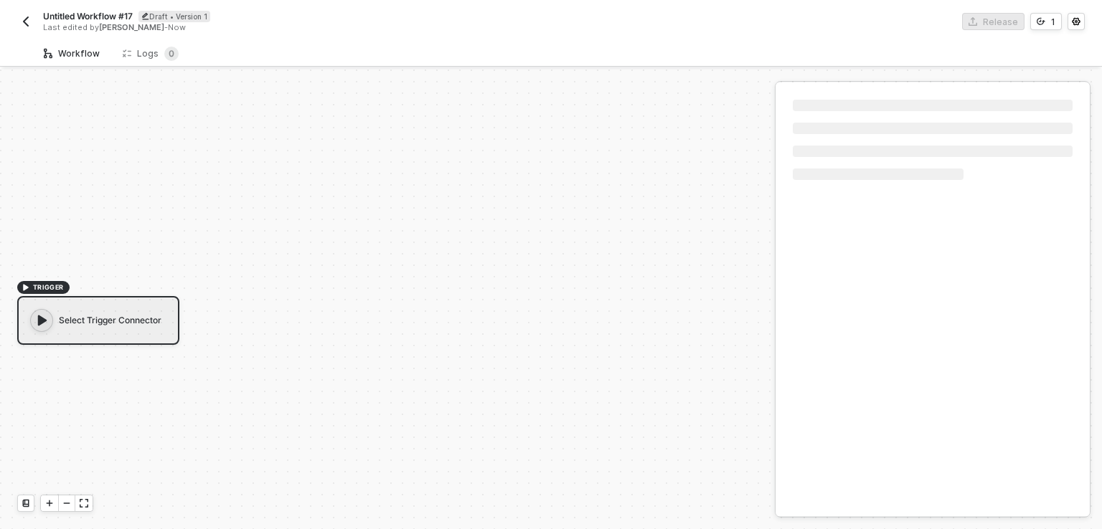
scroll to position [26, 0]
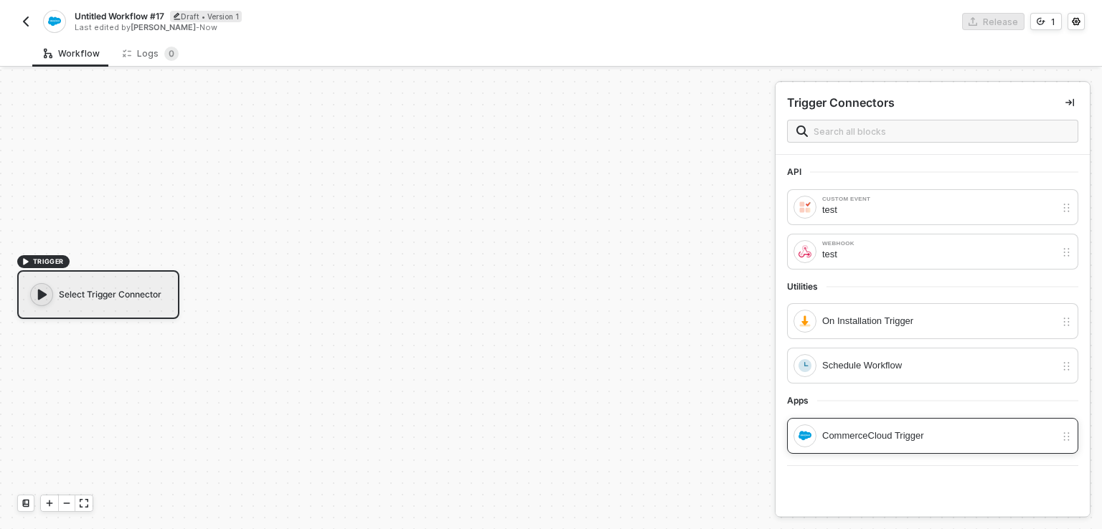
click at [864, 432] on div "CommerceCloud Trigger" at bounding box center [938, 436] width 233 height 16
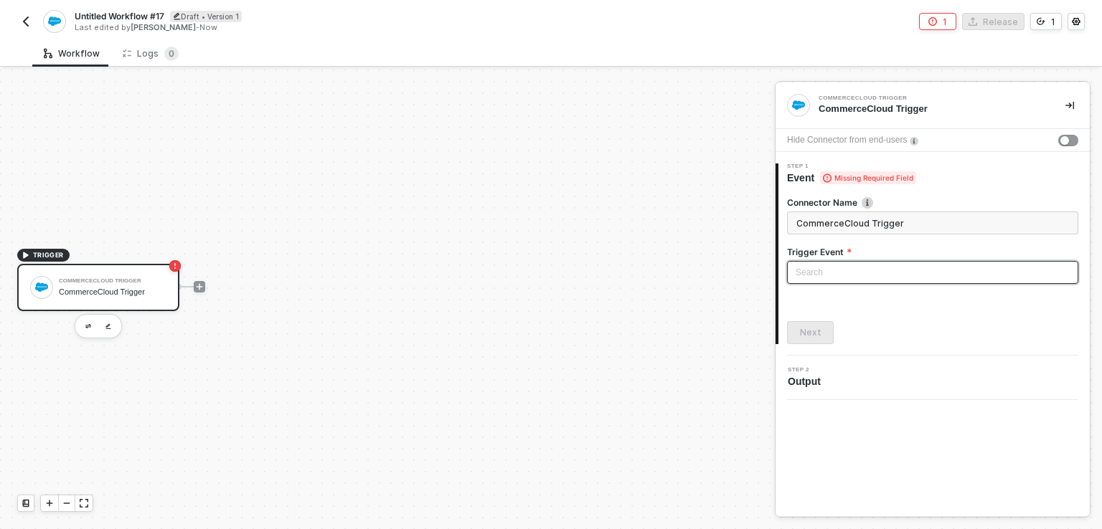
click at [835, 265] on input "search" at bounding box center [933, 273] width 274 height 22
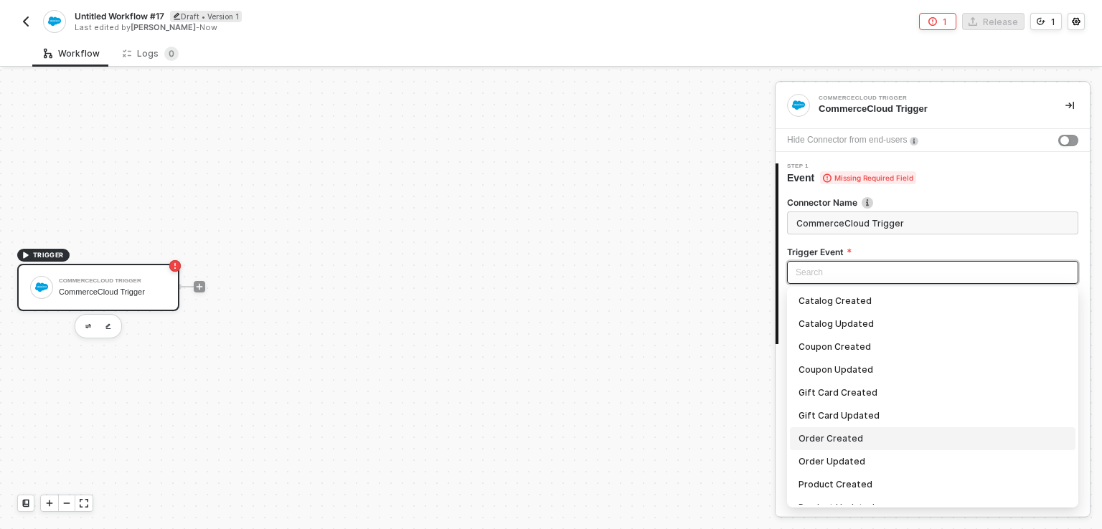
click at [835, 443] on div "Order Created" at bounding box center [933, 439] width 268 height 16
type input "Trigger workflow when order created"
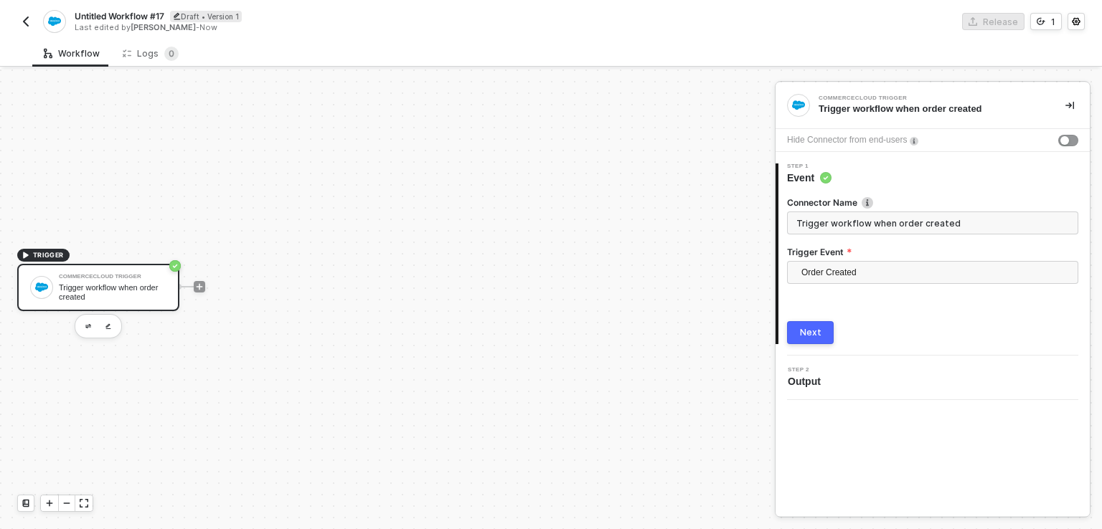
click at [26, 17] on img "button" at bounding box center [25, 21] width 11 height 11
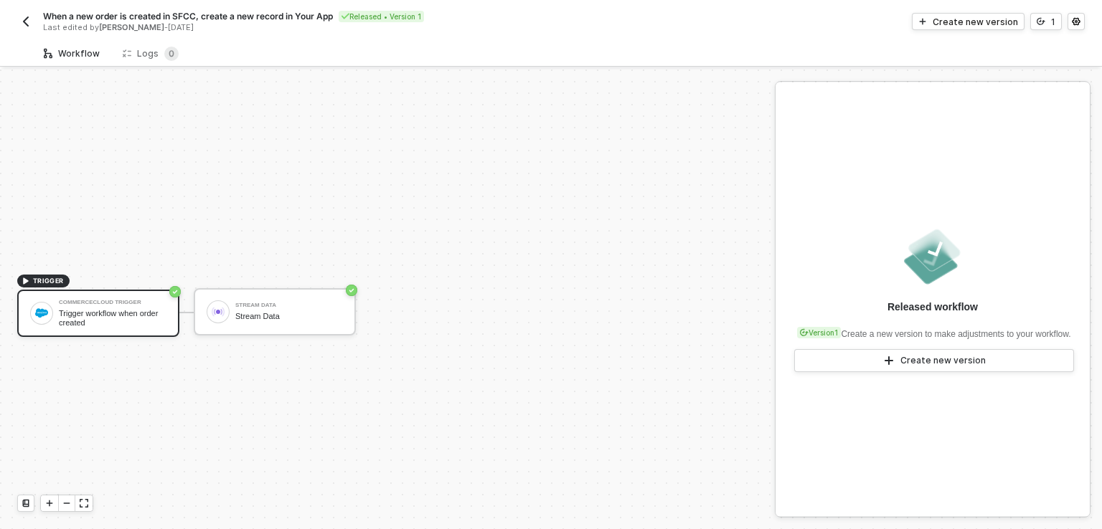
scroll to position [26, 0]
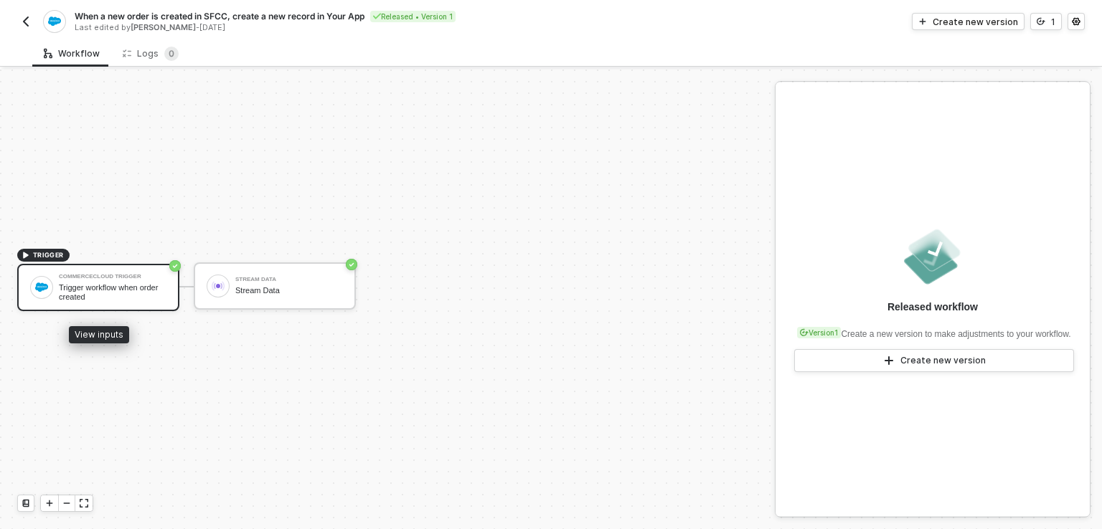
click at [141, 274] on div "CommerceCloud Trigger" at bounding box center [113, 277] width 108 height 6
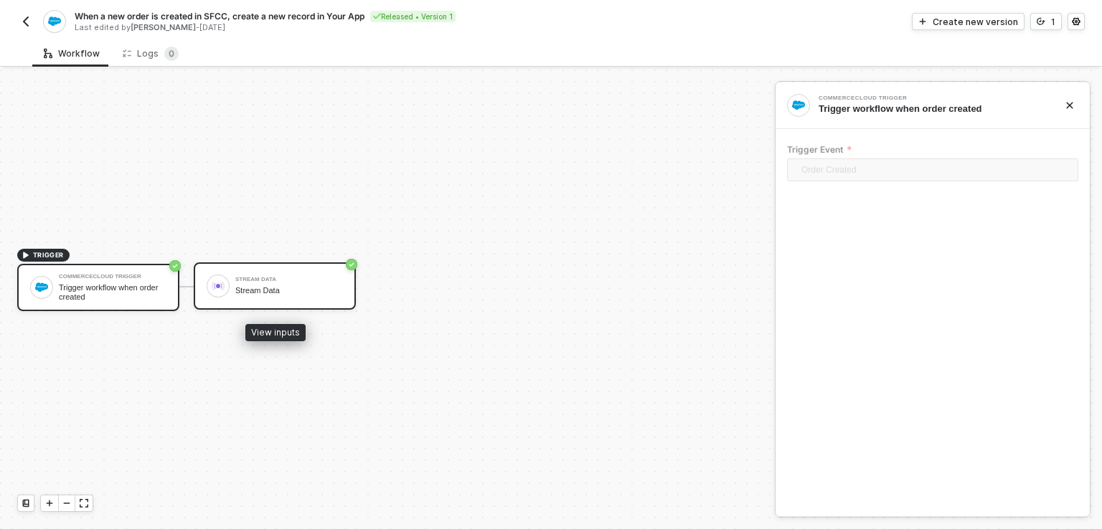
click at [255, 297] on div "Stream Data Stream Data" at bounding box center [289, 286] width 108 height 27
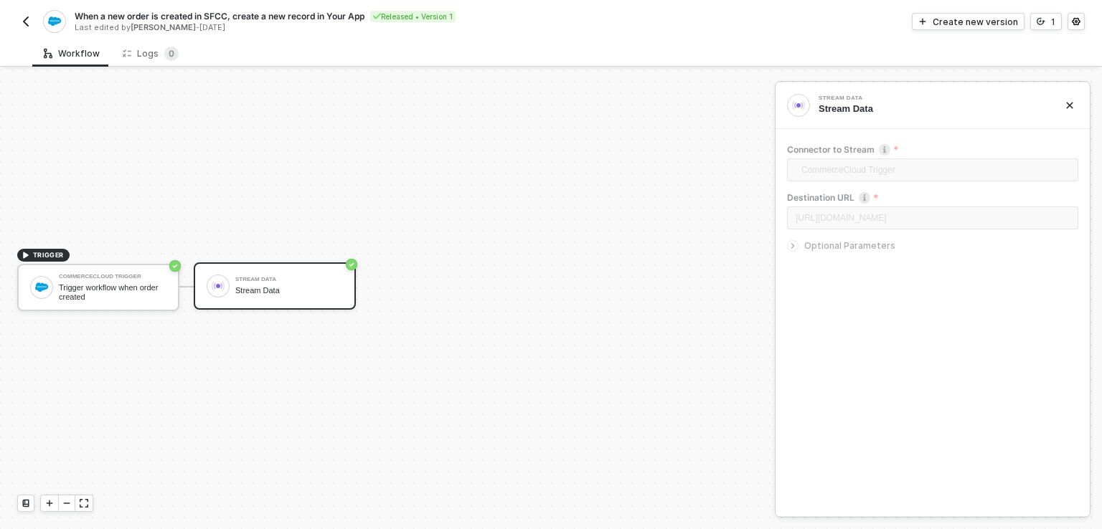
click at [24, 19] on img "button" at bounding box center [25, 21] width 11 height 11
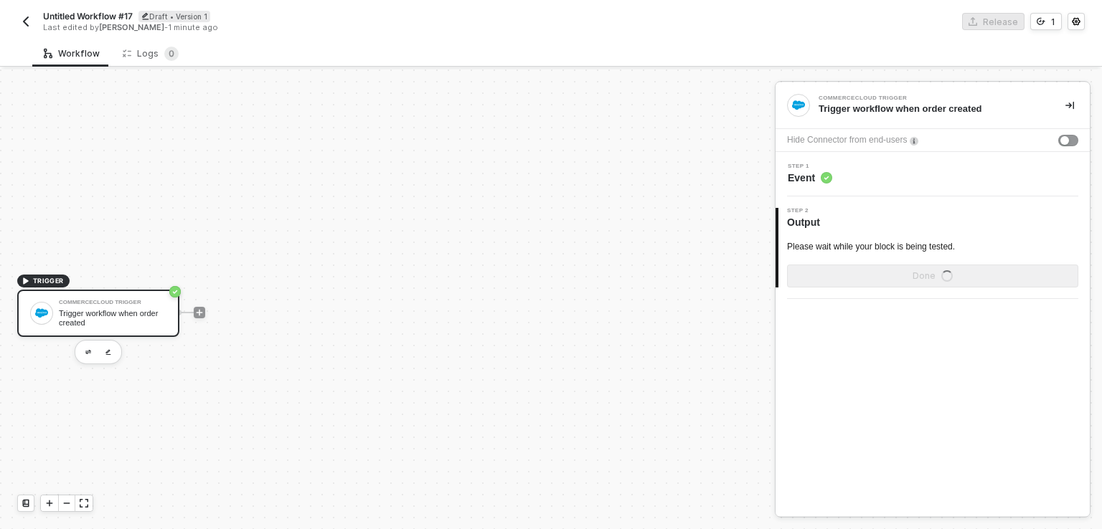
scroll to position [26, 0]
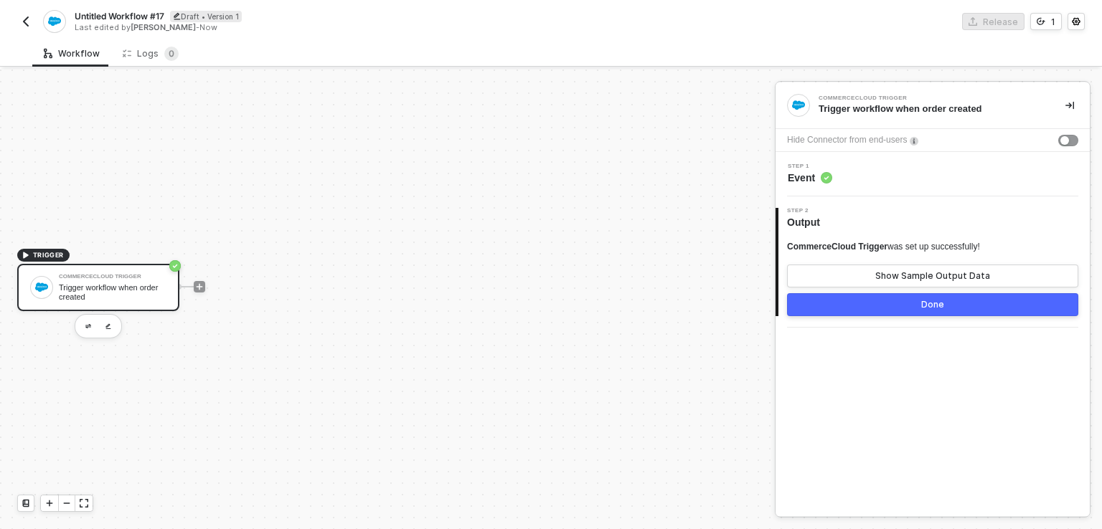
click at [809, 184] on span "Event" at bounding box center [810, 178] width 44 height 14
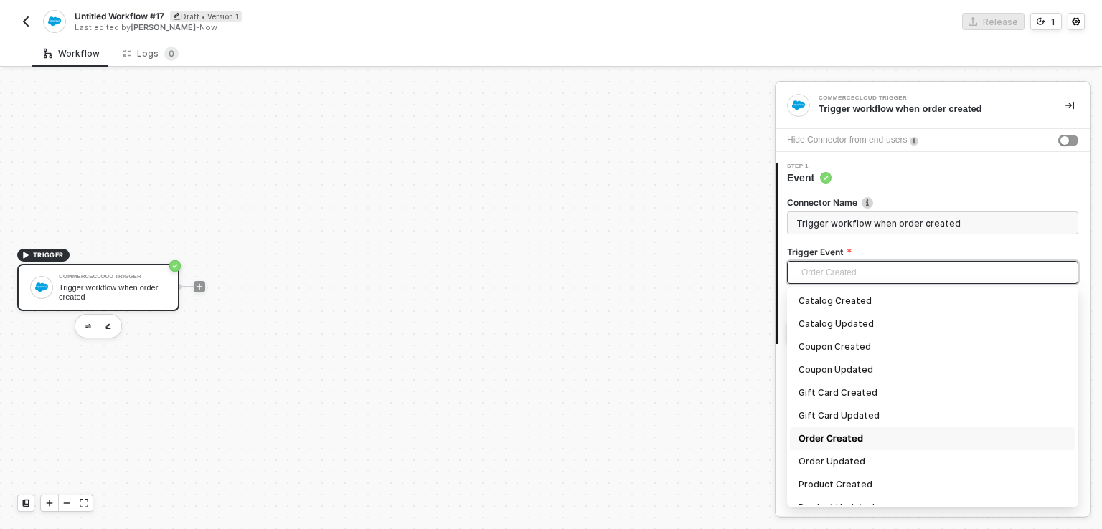
click at [880, 273] on span "Order Created" at bounding box center [935, 273] width 268 height 22
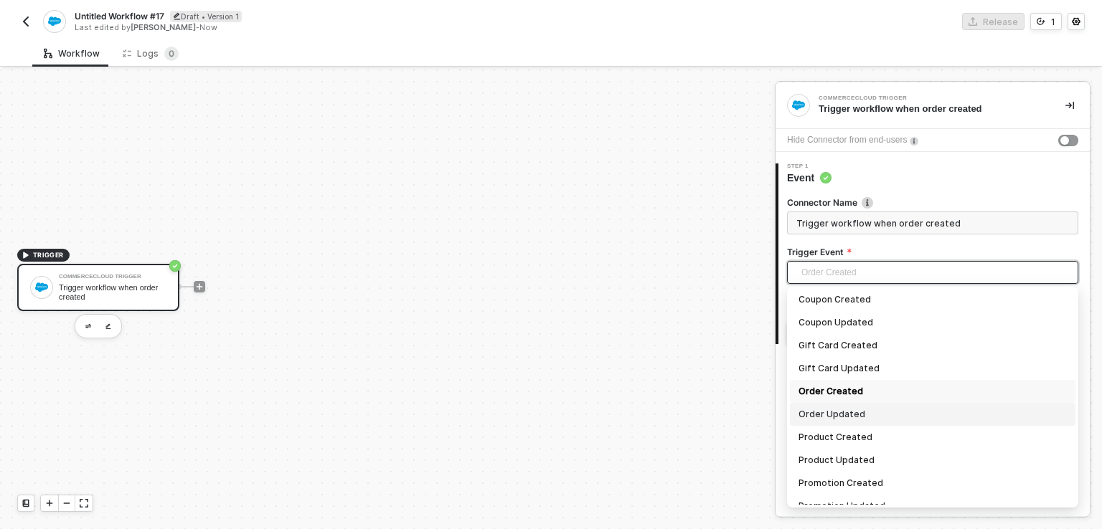
click at [834, 415] on div "Order Updated" at bounding box center [933, 415] width 268 height 16
type input "Trigger workflow when order updated"
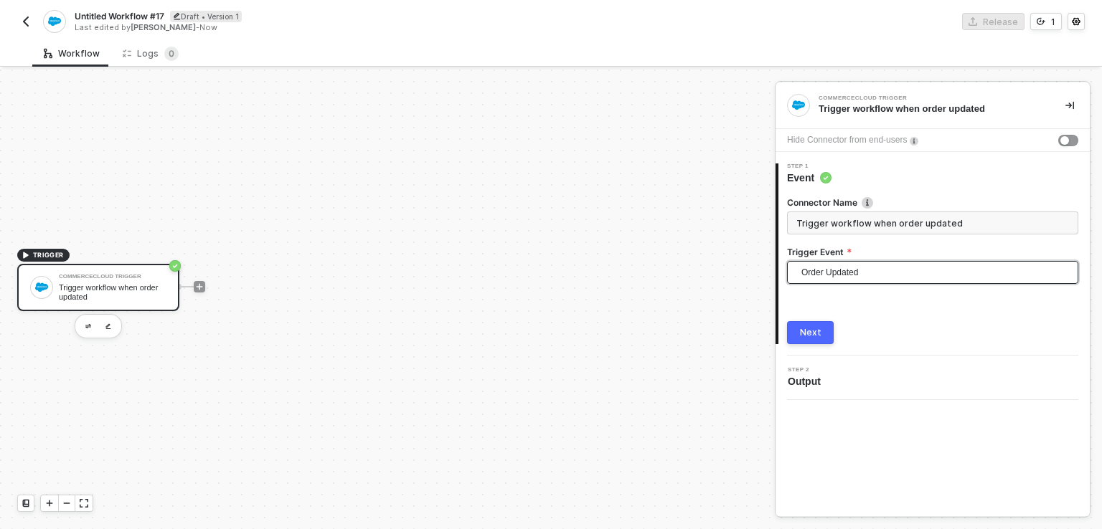
click at [824, 329] on button "Next" at bounding box center [810, 332] width 47 height 23
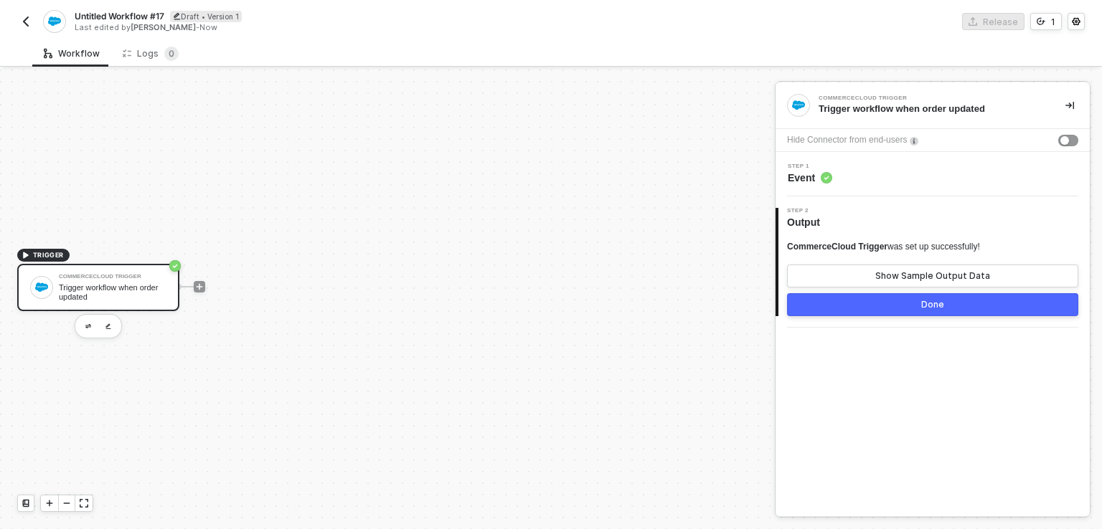
click at [879, 296] on button "Done" at bounding box center [932, 304] width 291 height 23
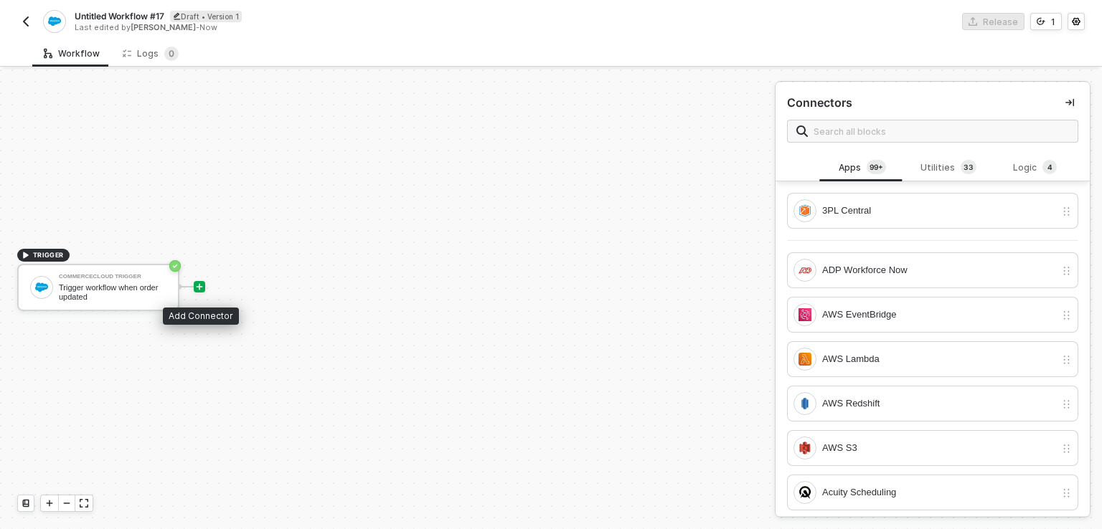
click at [200, 288] on icon "icon-play" at bounding box center [199, 287] width 9 height 9
click at [947, 165] on div "Utilities 3 3" at bounding box center [948, 168] width 63 height 16
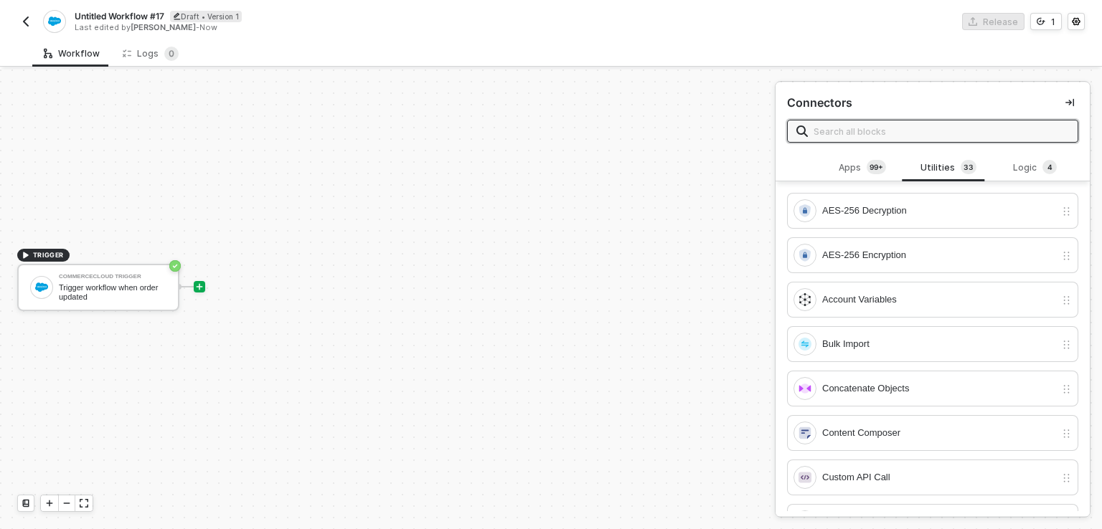
click at [865, 132] on input "text" at bounding box center [941, 131] width 255 height 16
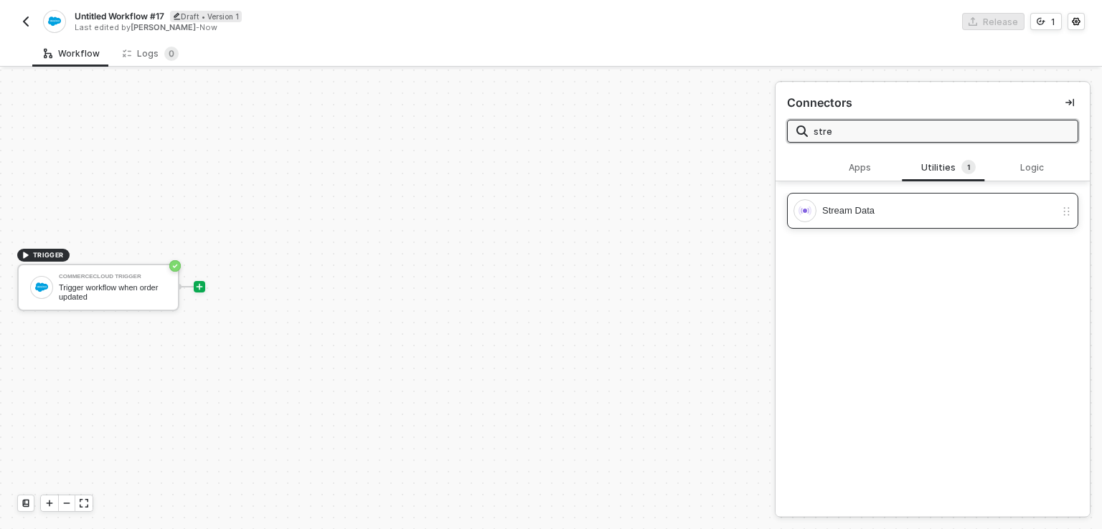
type input "stre"
click at [855, 209] on div "Stream Data" at bounding box center [938, 211] width 233 height 16
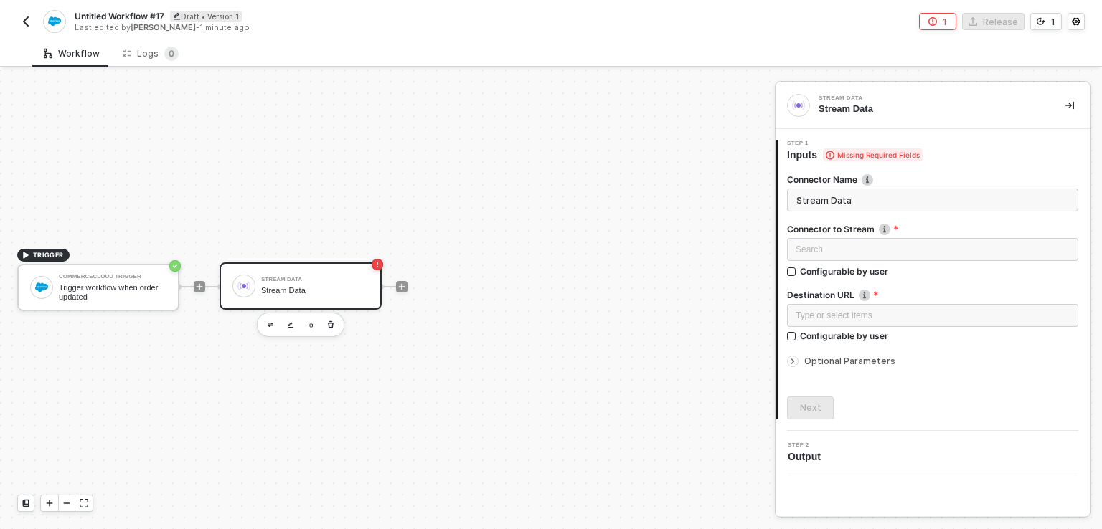
click at [850, 302] on div "Destination URL" at bounding box center [932, 296] width 291 height 15
click at [834, 309] on div "Type or select items ﻿" at bounding box center [933, 316] width 274 height 14
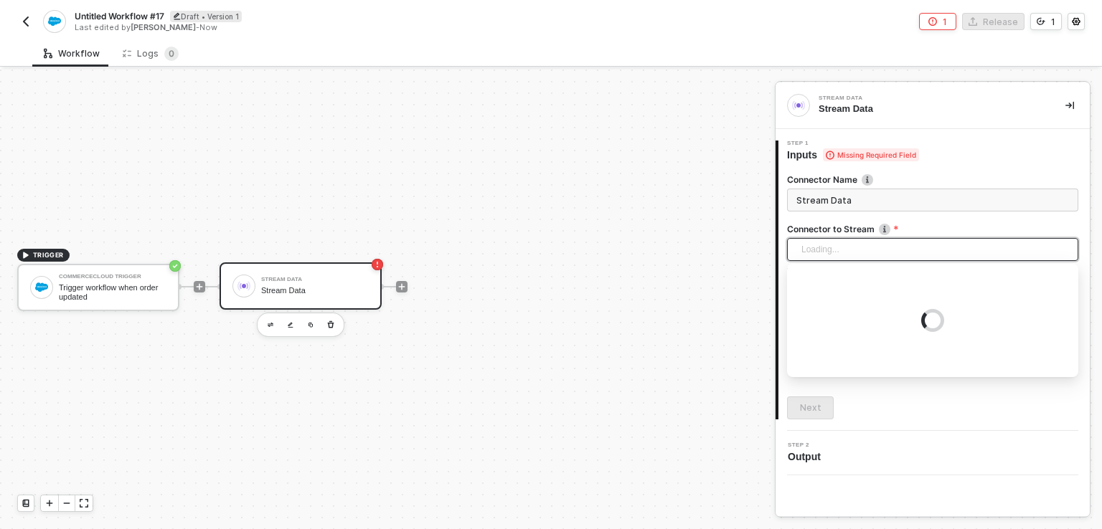
click at [811, 250] on div "Loading..." at bounding box center [932, 249] width 291 height 23
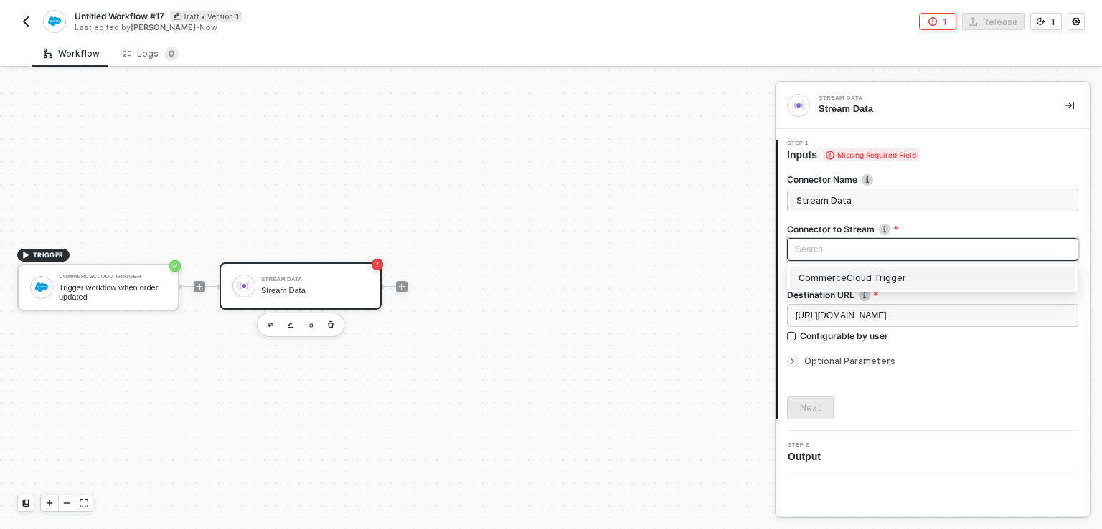
click at [842, 279] on div "CommerceCloud Trigger" at bounding box center [933, 278] width 268 height 16
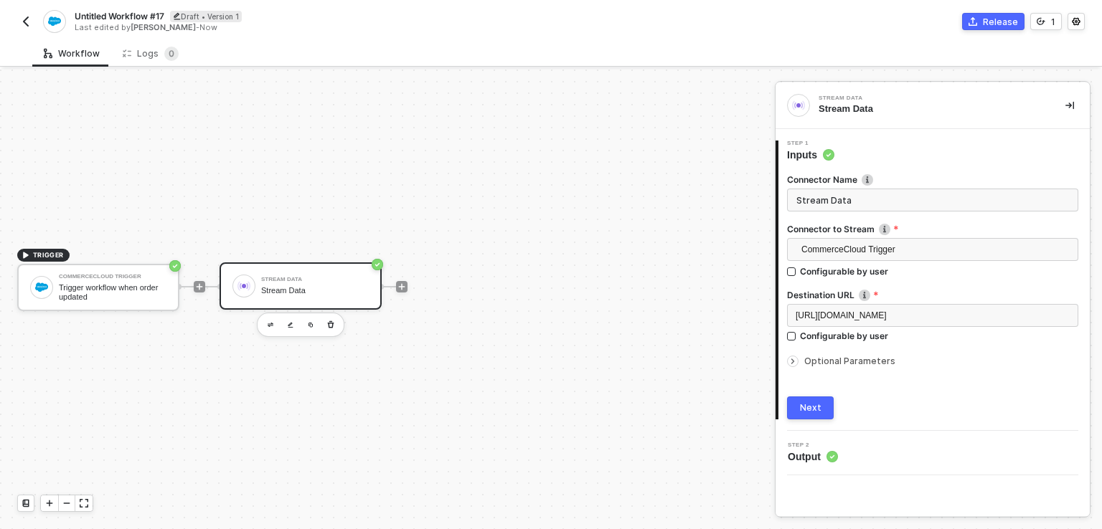
click at [811, 414] on button "Next" at bounding box center [810, 408] width 47 height 23
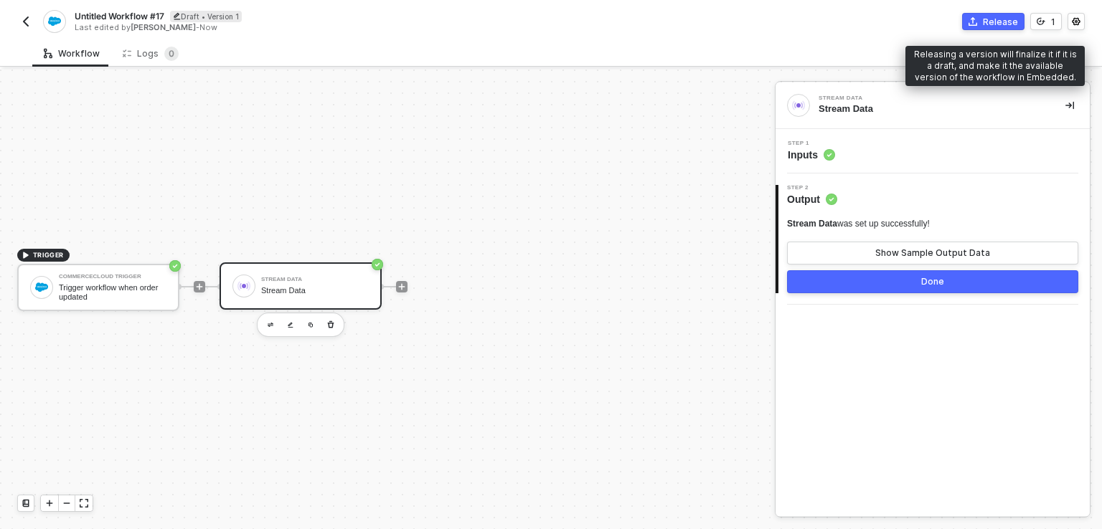
click at [1002, 18] on div "Release" at bounding box center [1000, 22] width 35 height 12
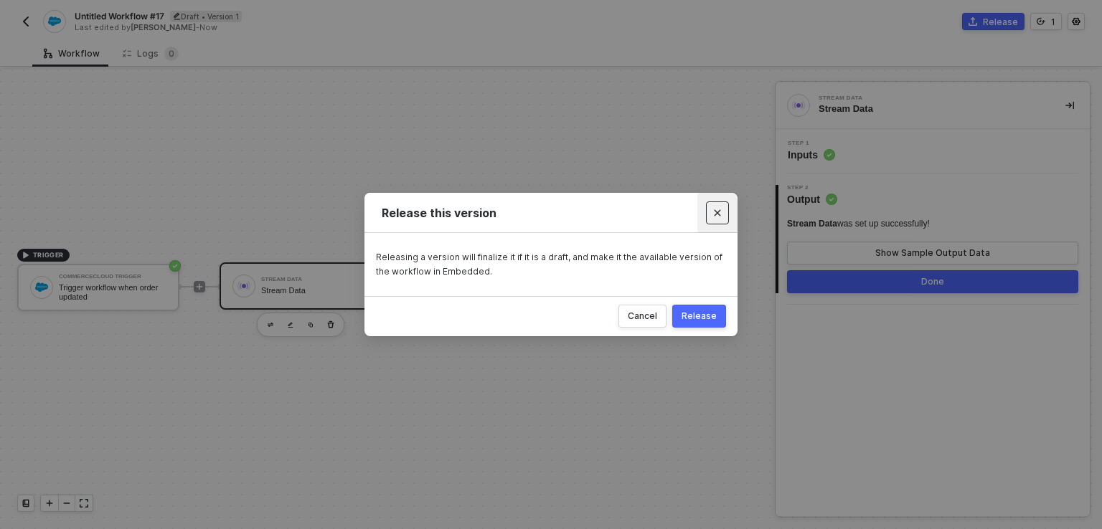
click at [722, 208] on button "Close" at bounding box center [717, 213] width 23 height 23
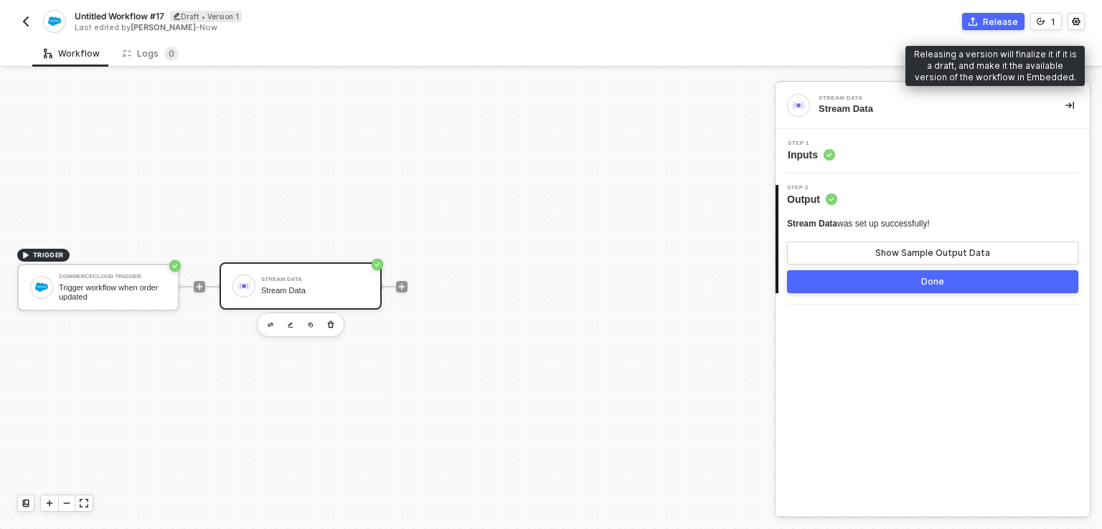
click at [974, 25] on icon "icon-commerce" at bounding box center [973, 21] width 9 height 9
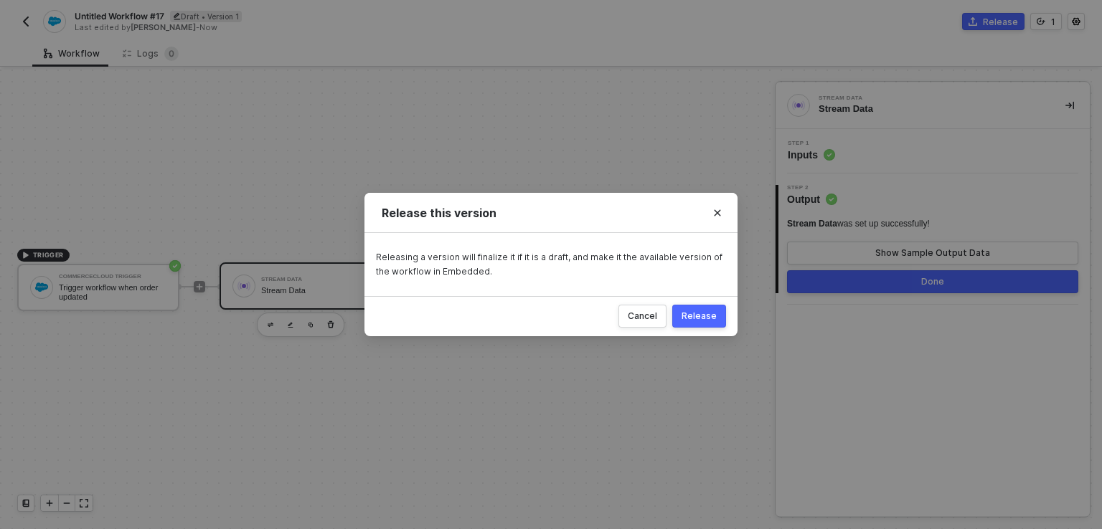
click at [706, 315] on div "Release" at bounding box center [699, 316] width 35 height 11
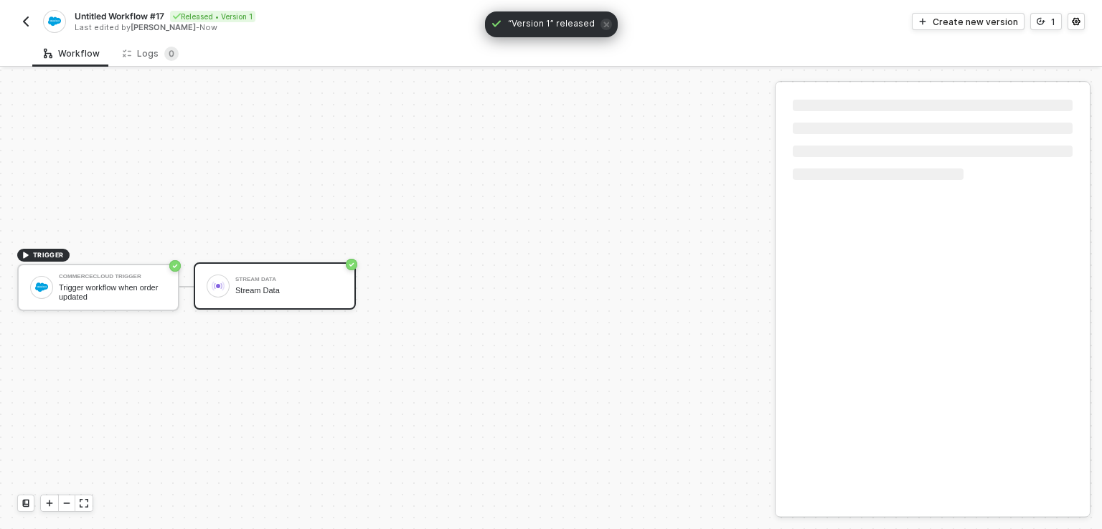
click at [24, 29] on button "button" at bounding box center [25, 21] width 17 height 17
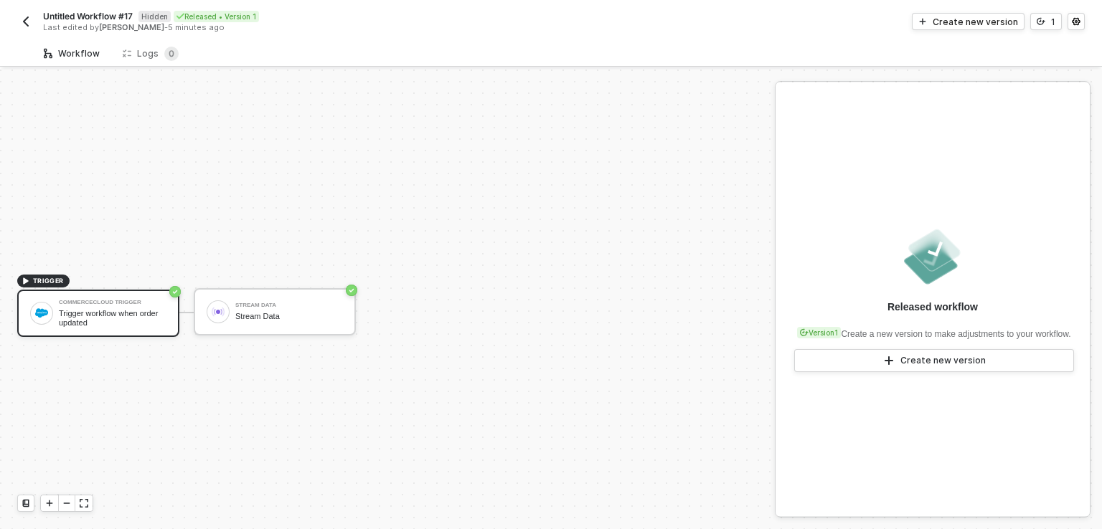
scroll to position [26, 0]
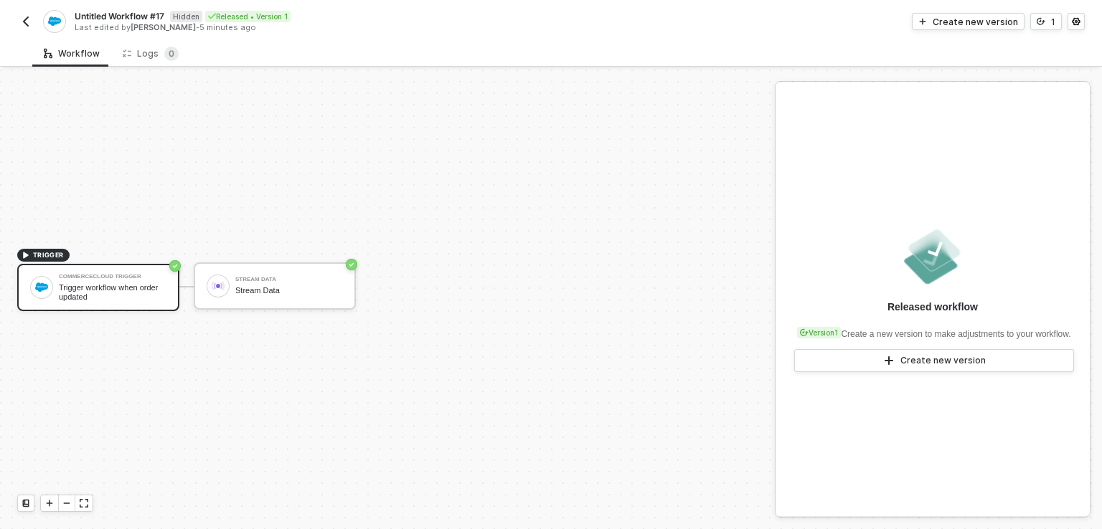
click at [22, 22] on img "button" at bounding box center [25, 21] width 11 height 11
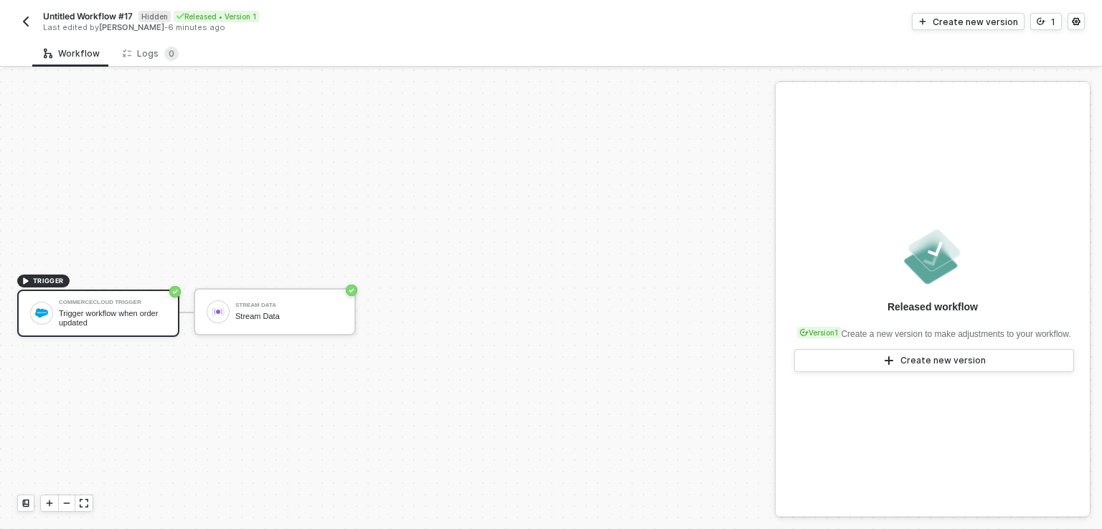
scroll to position [26, 0]
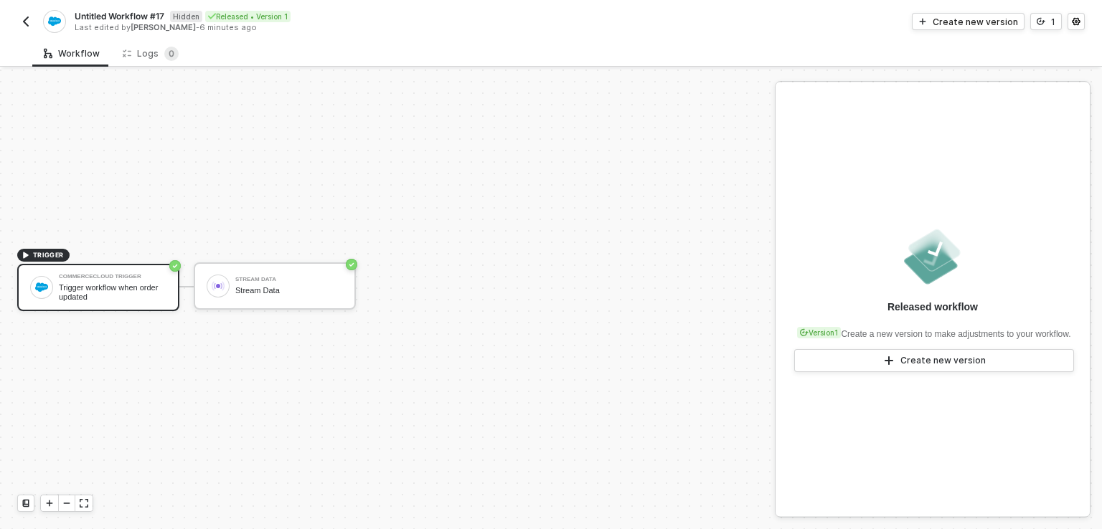
click at [18, 19] on button "button" at bounding box center [25, 21] width 17 height 17
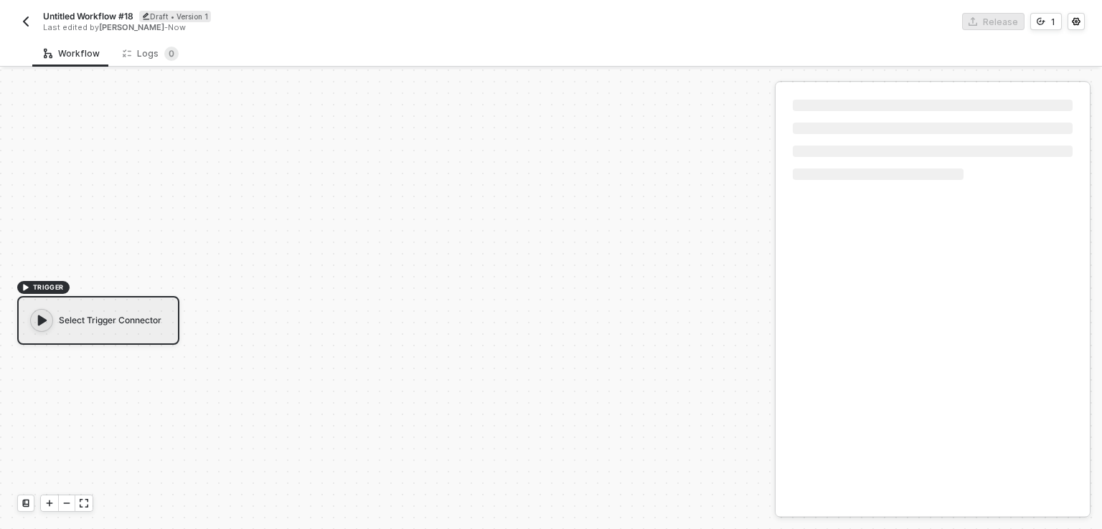
scroll to position [26, 0]
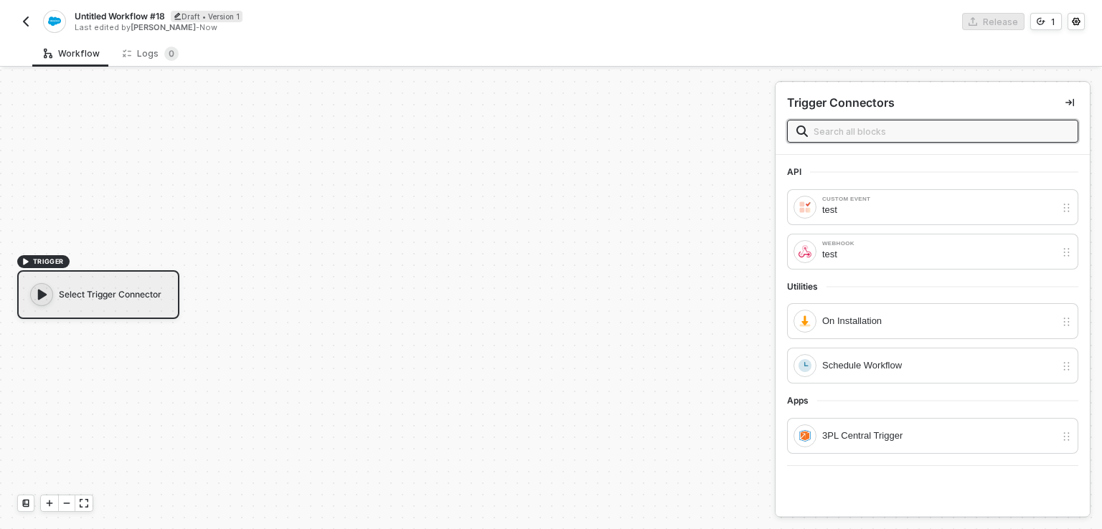
click at [835, 123] on input "text" at bounding box center [941, 131] width 255 height 16
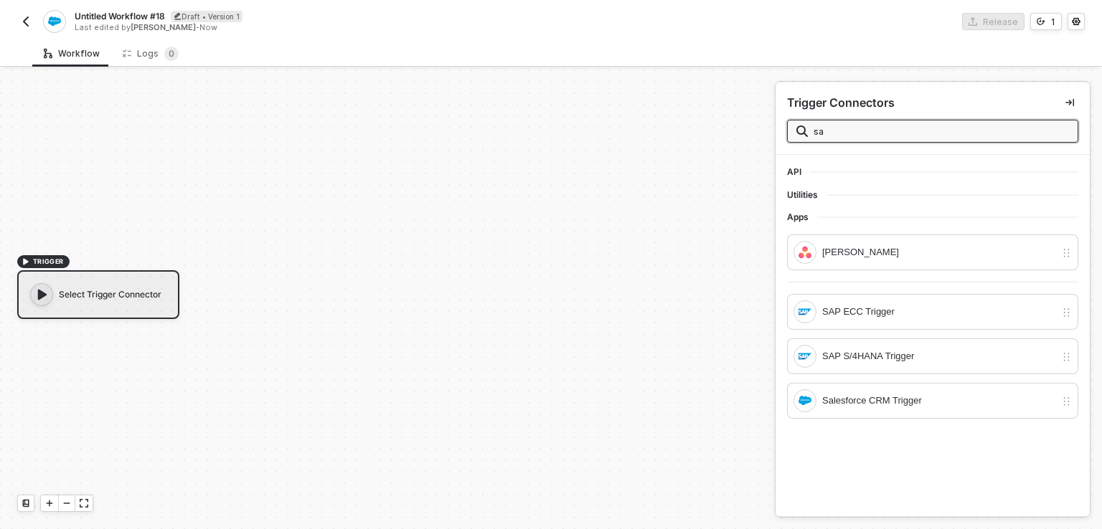
type input "s"
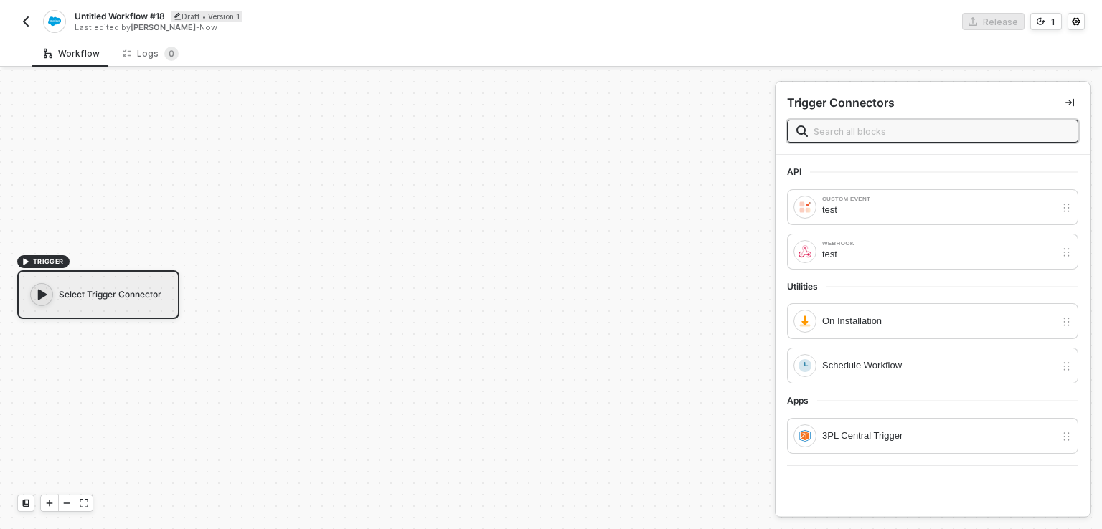
click at [862, 135] on input "text" at bounding box center [941, 131] width 255 height 16
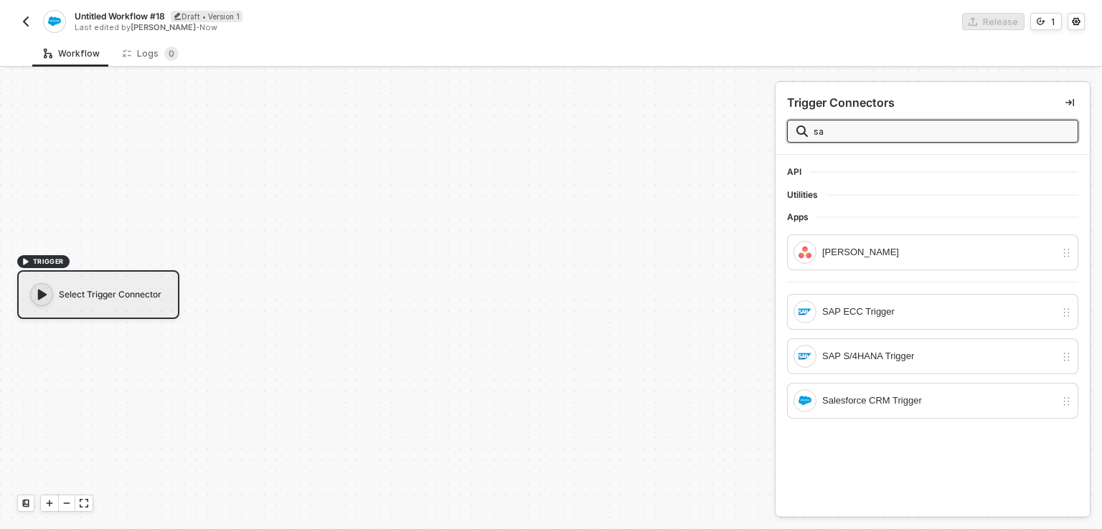
type input "s"
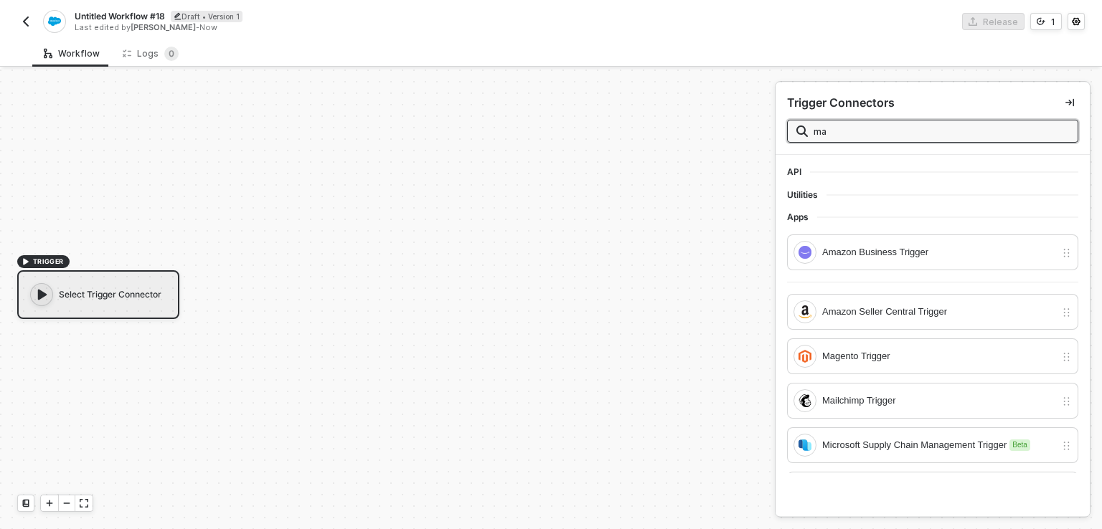
type input "m"
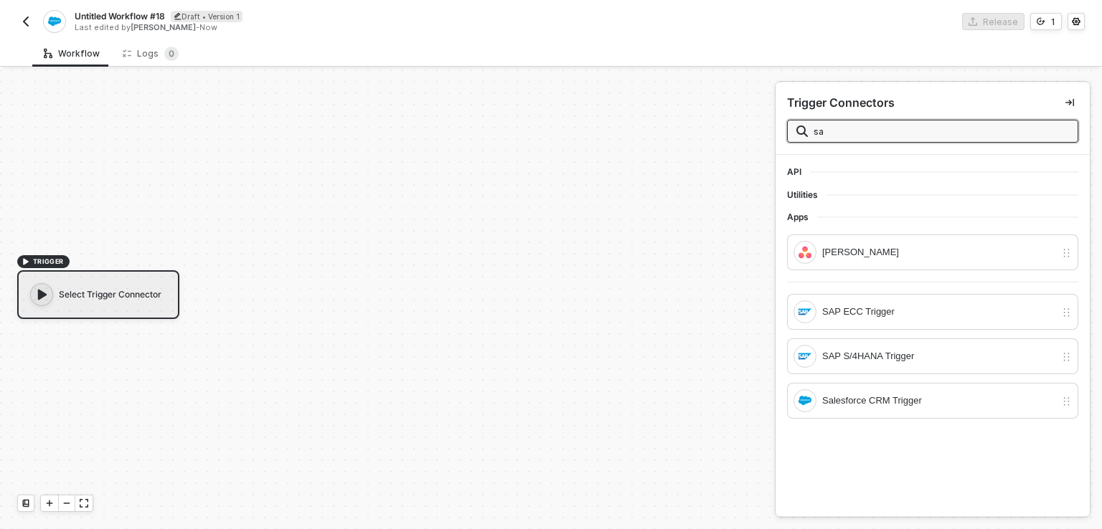
type input "s"
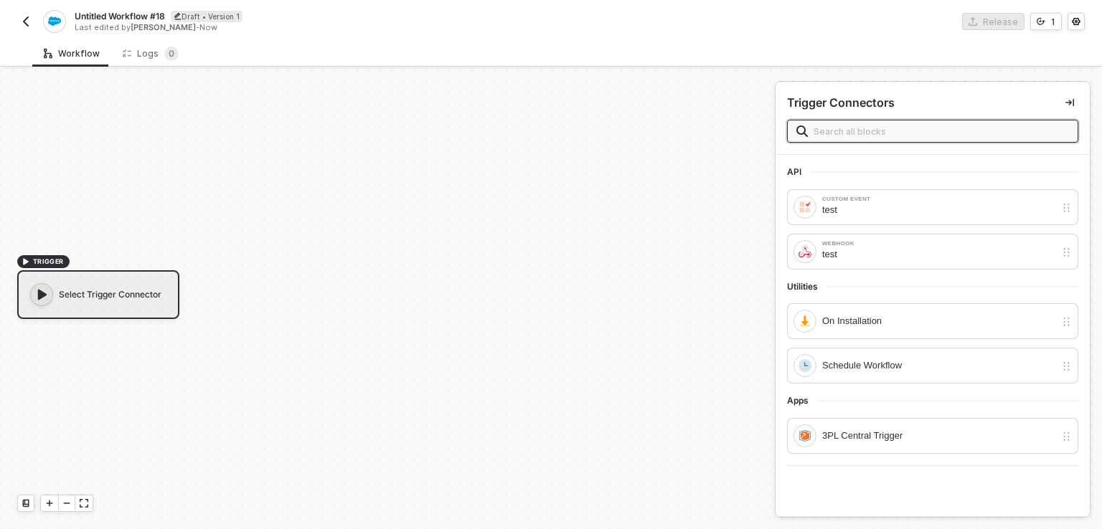
click at [19, 22] on button "button" at bounding box center [25, 21] width 17 height 17
